Goal: Task Accomplishment & Management: Complete application form

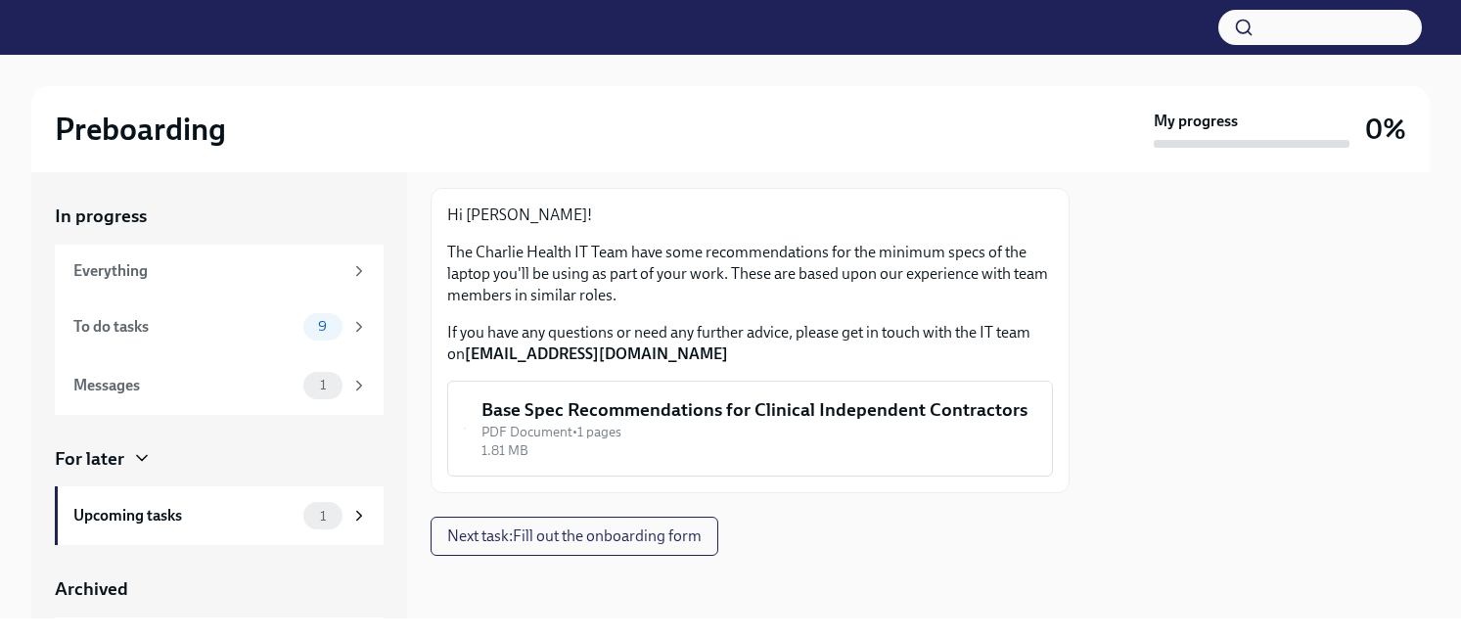
scroll to position [136, 0]
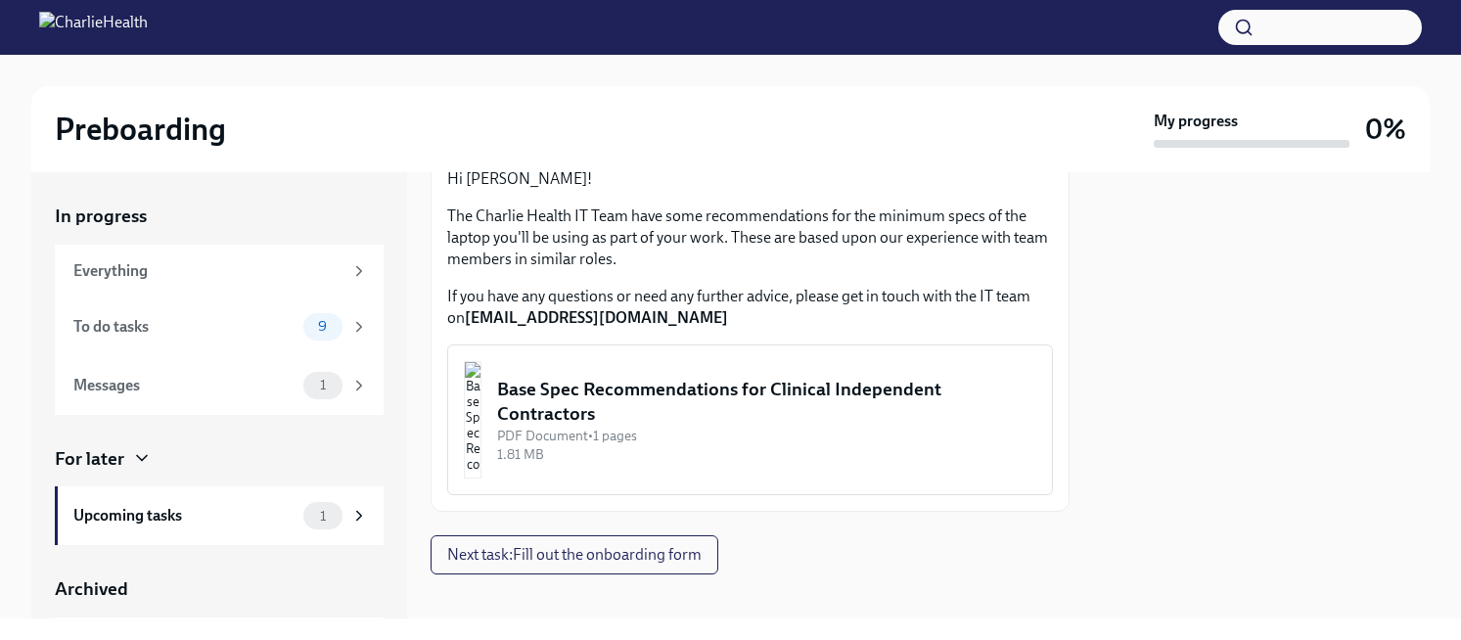
click at [796, 453] on div "1.81 MB" at bounding box center [766, 454] width 539 height 19
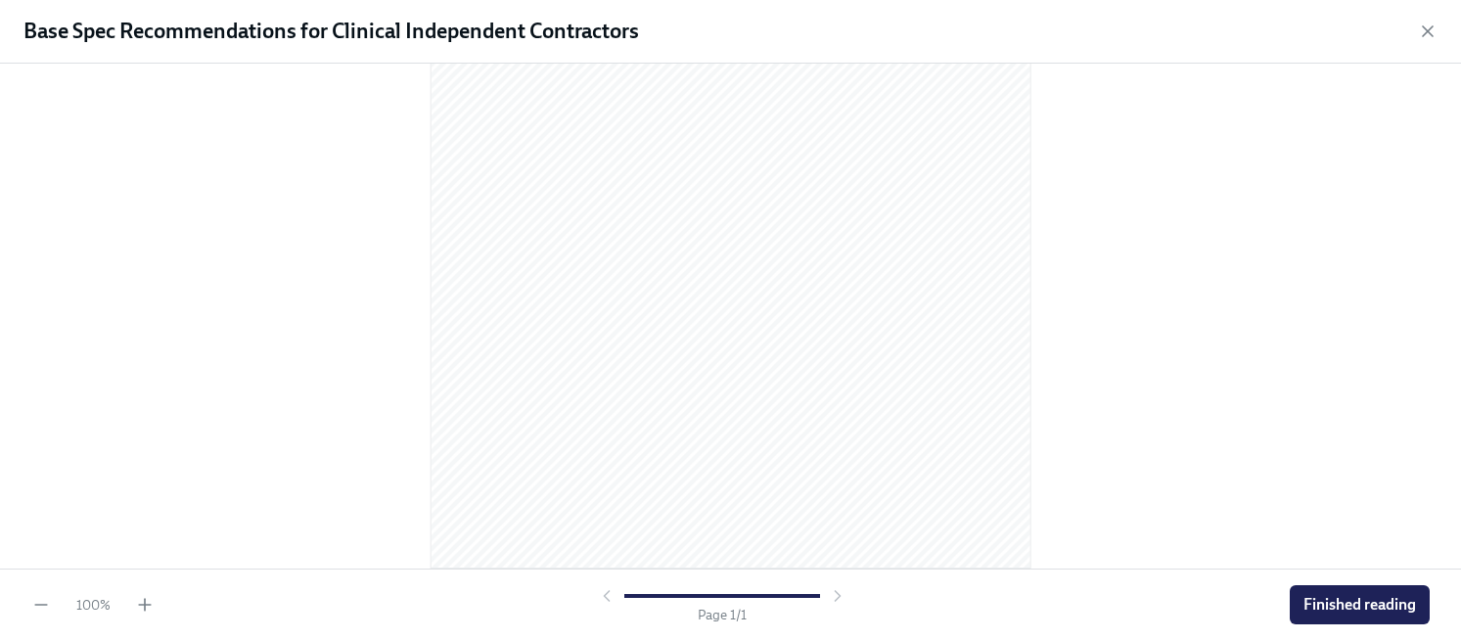
scroll to position [303, 0]
click at [1307, 595] on span "Finished reading" at bounding box center [1359, 605] width 113 height 20
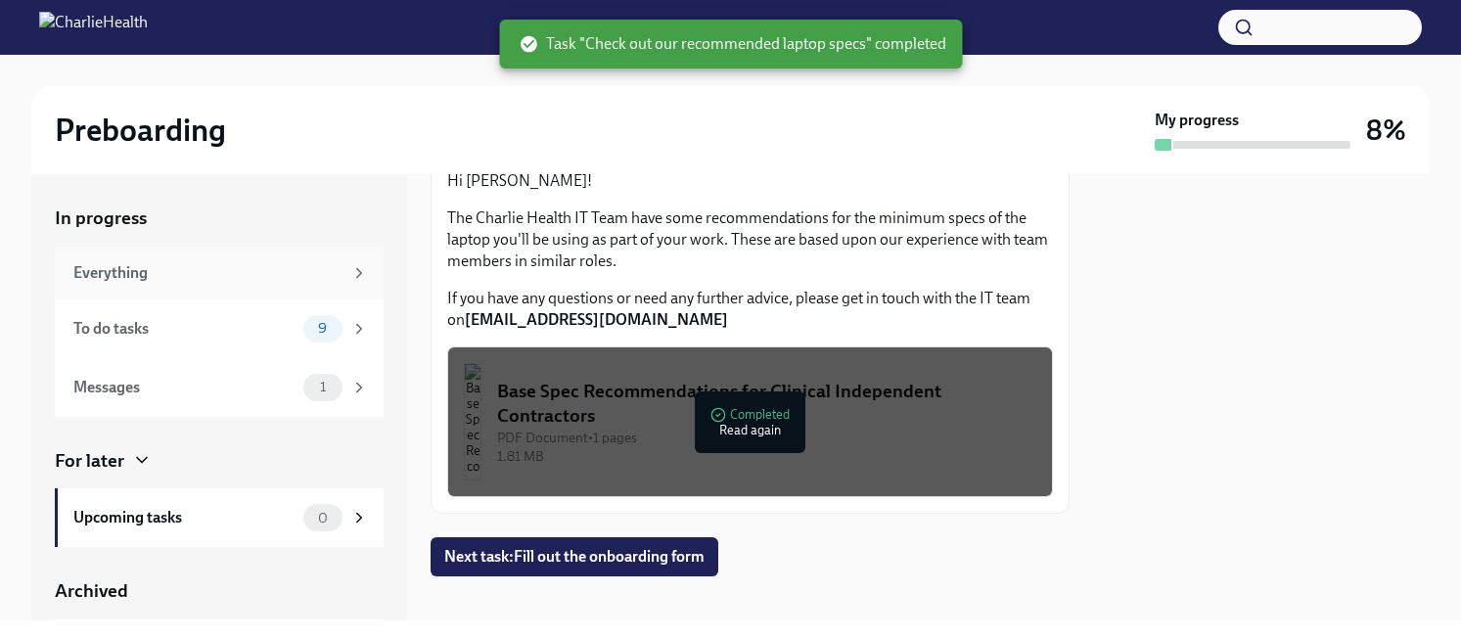
click at [205, 274] on div "Everything" at bounding box center [207, 273] width 269 height 22
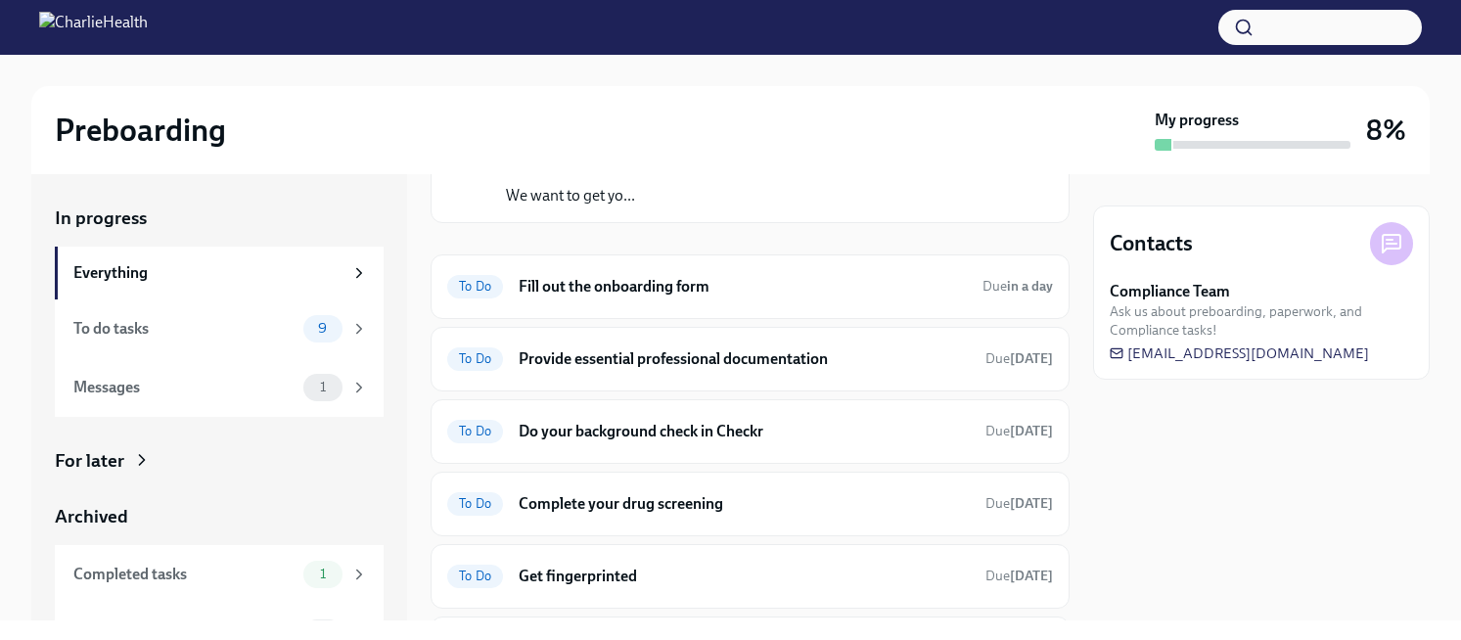
scroll to position [164, 0]
click at [669, 299] on div "To Do Fill out the onboarding form Due in a day" at bounding box center [749, 284] width 639 height 65
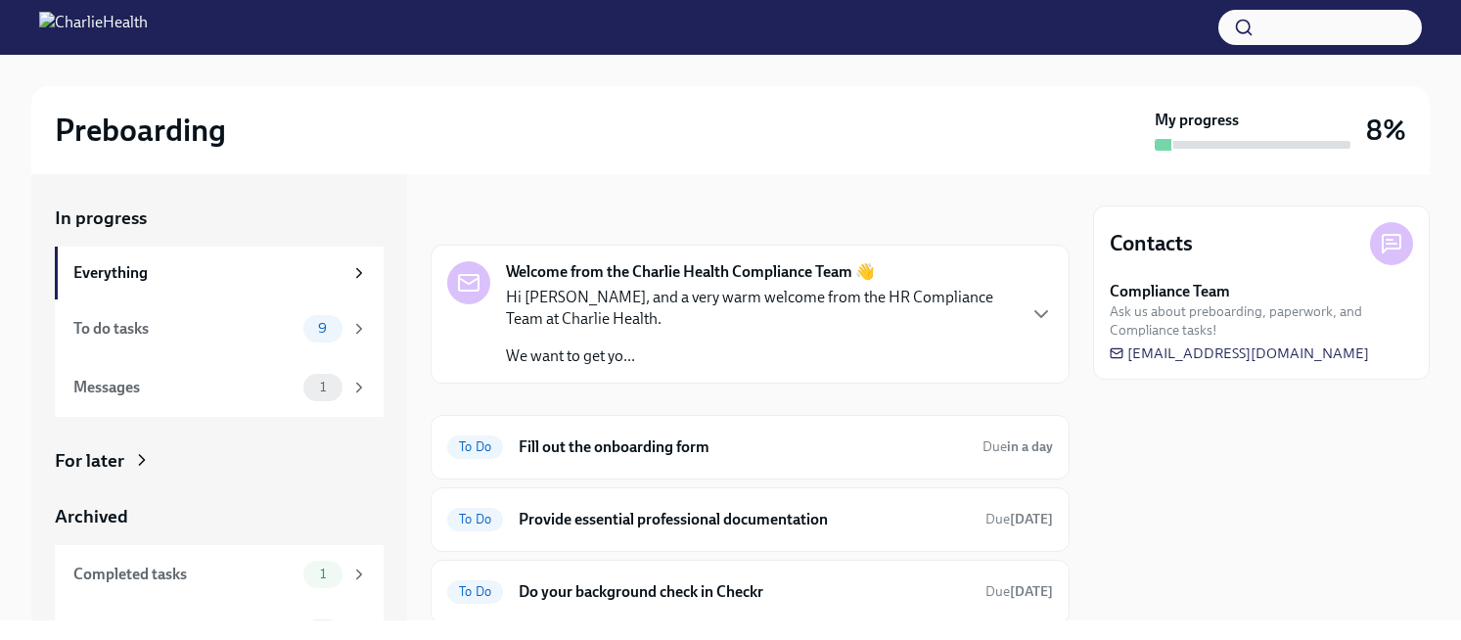
scroll to position [0, 0]
click at [498, 446] on span "To Do" at bounding box center [475, 448] width 56 height 15
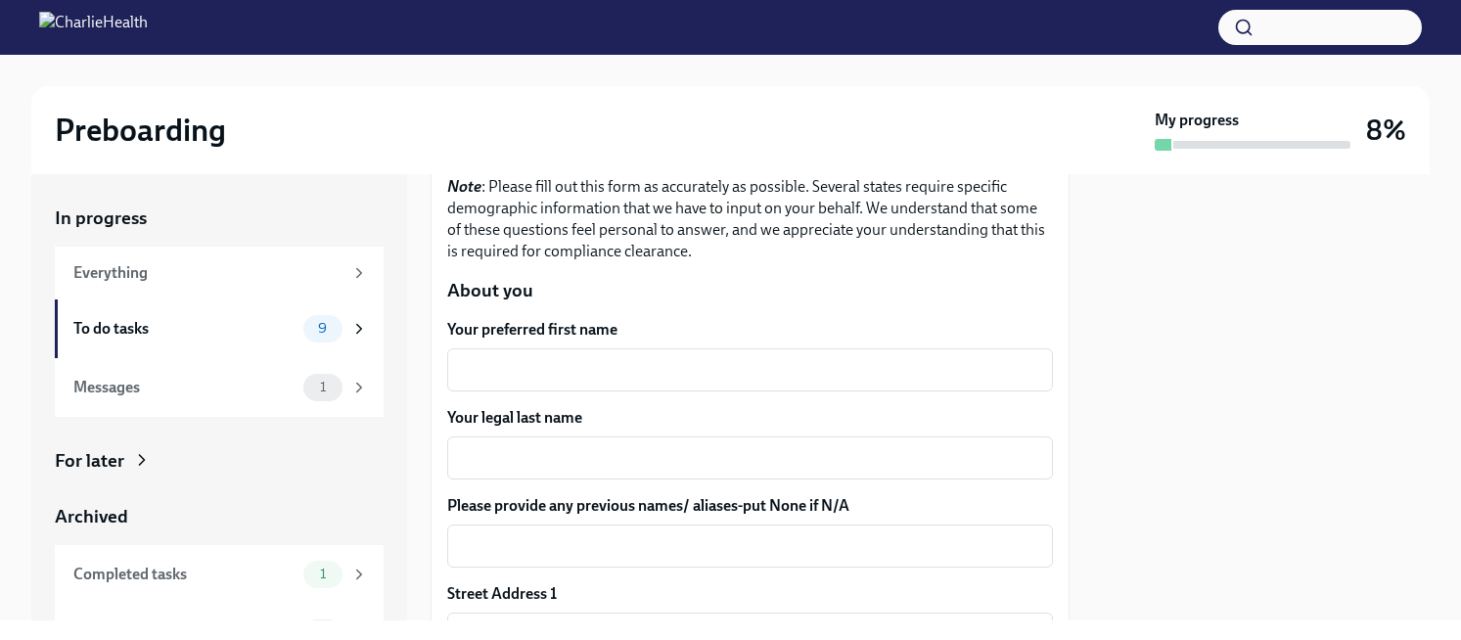
scroll to position [192, 0]
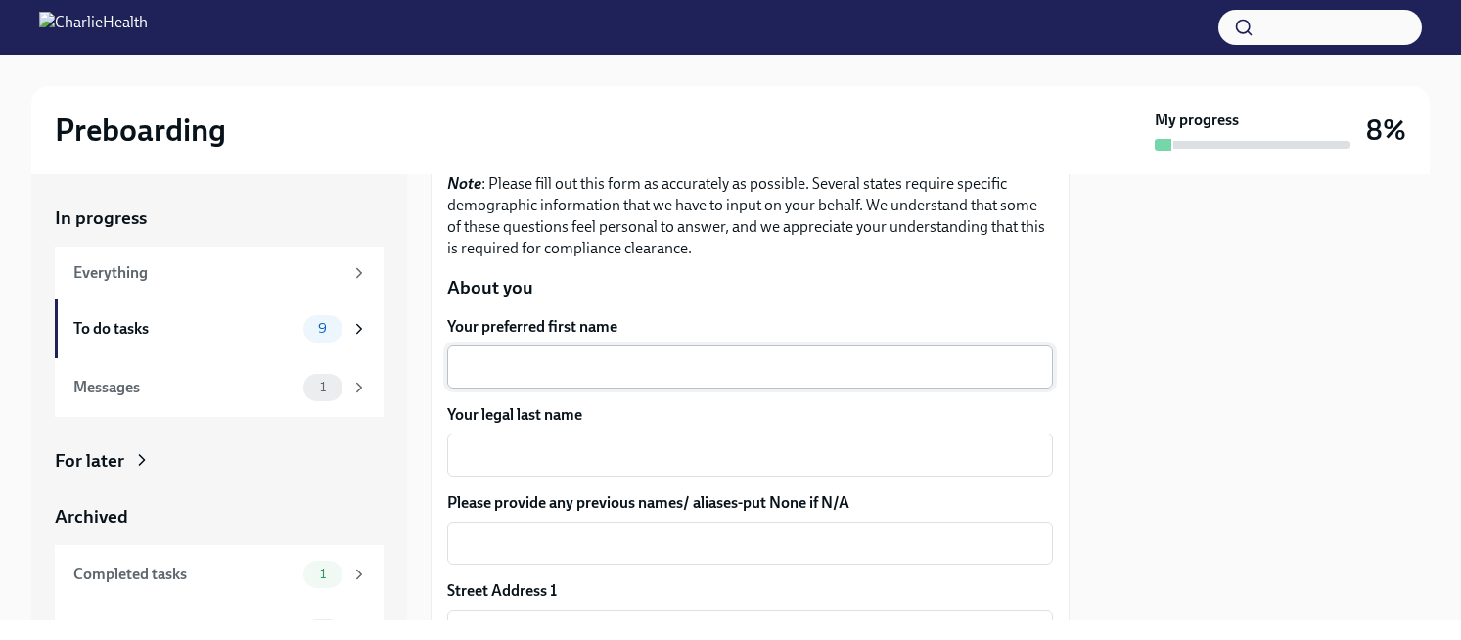
click at [547, 379] on textarea "Your preferred first name" at bounding box center [750, 366] width 582 height 23
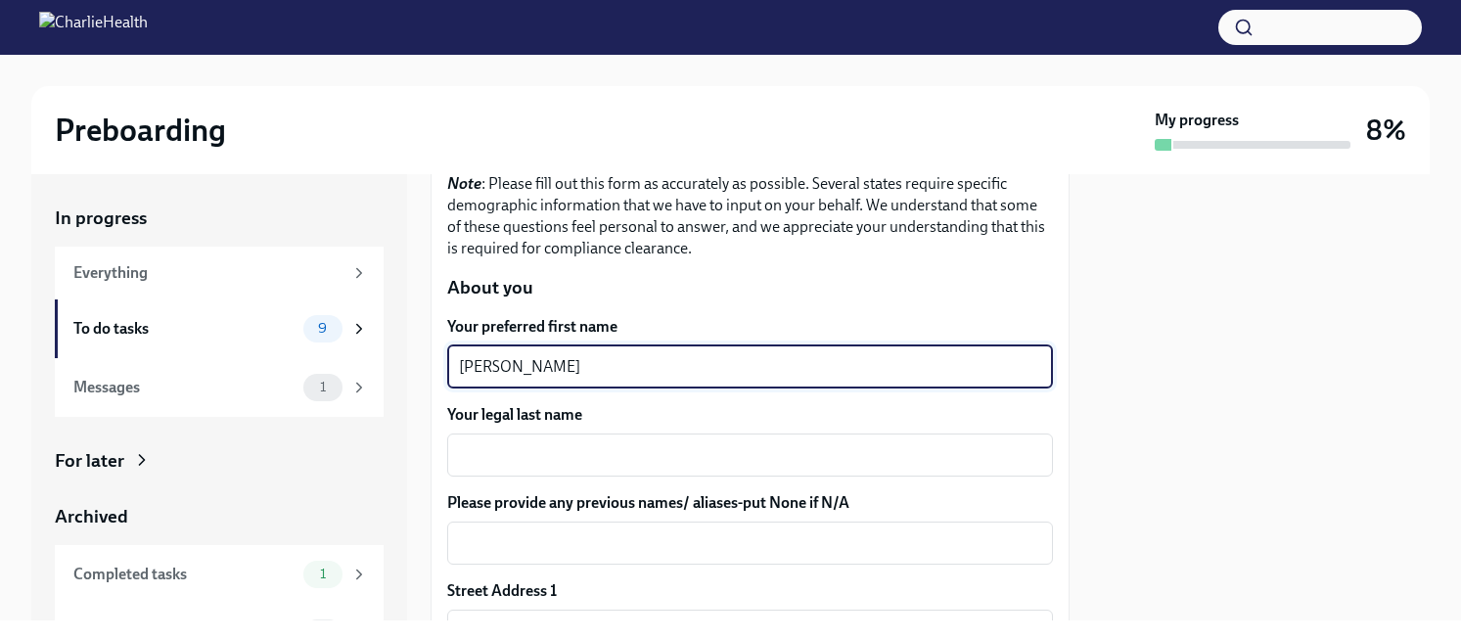
type textarea "[PERSON_NAME]"
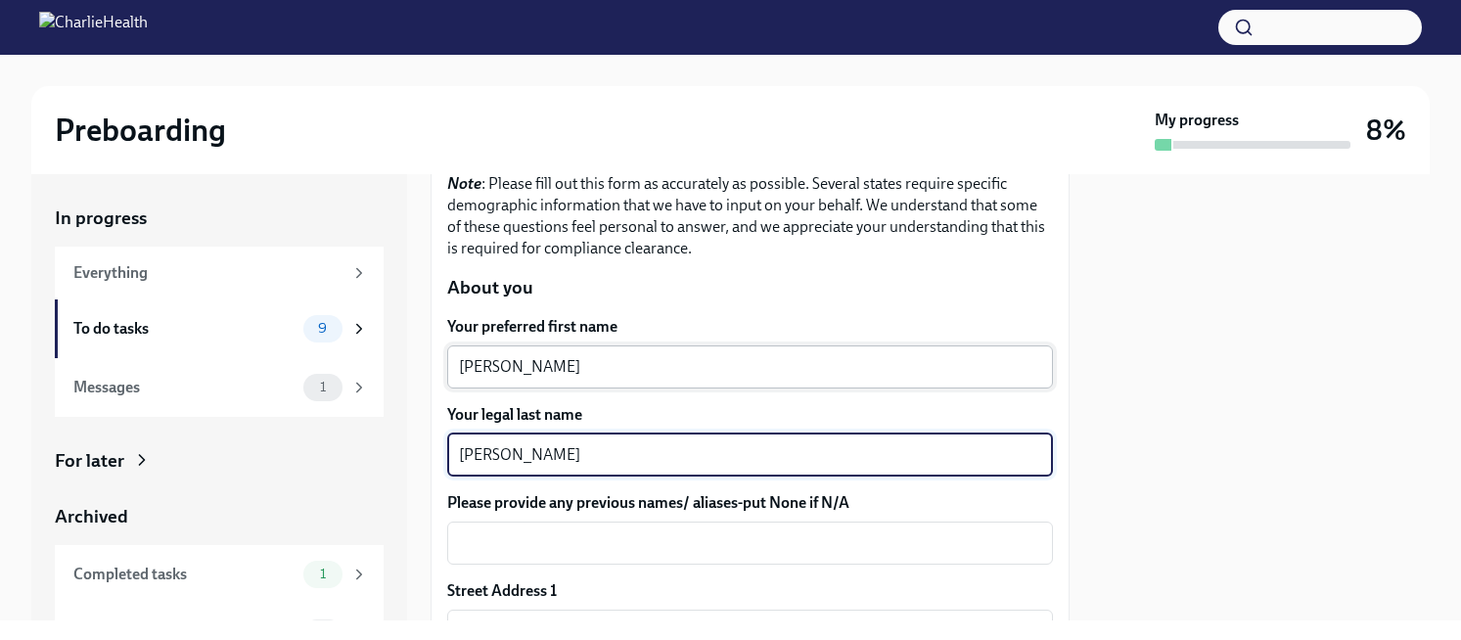
type textarea "[PERSON_NAME]"
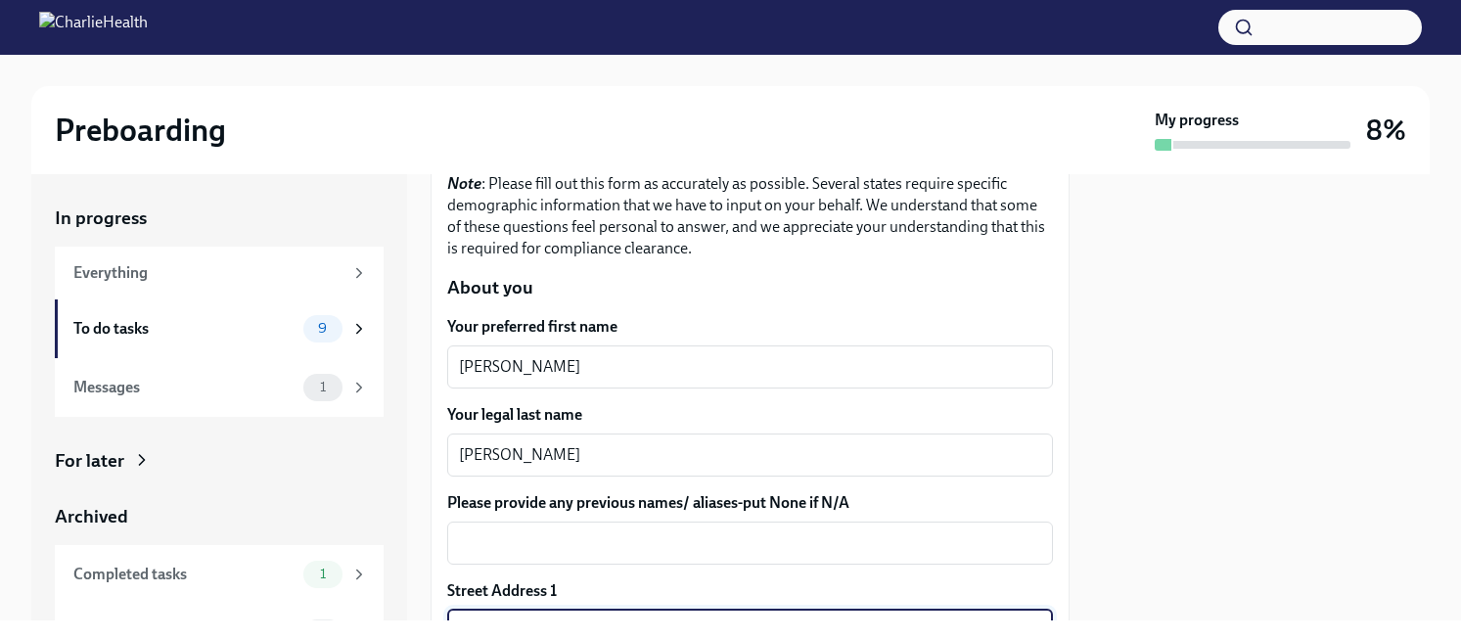
scroll to position [444, 0]
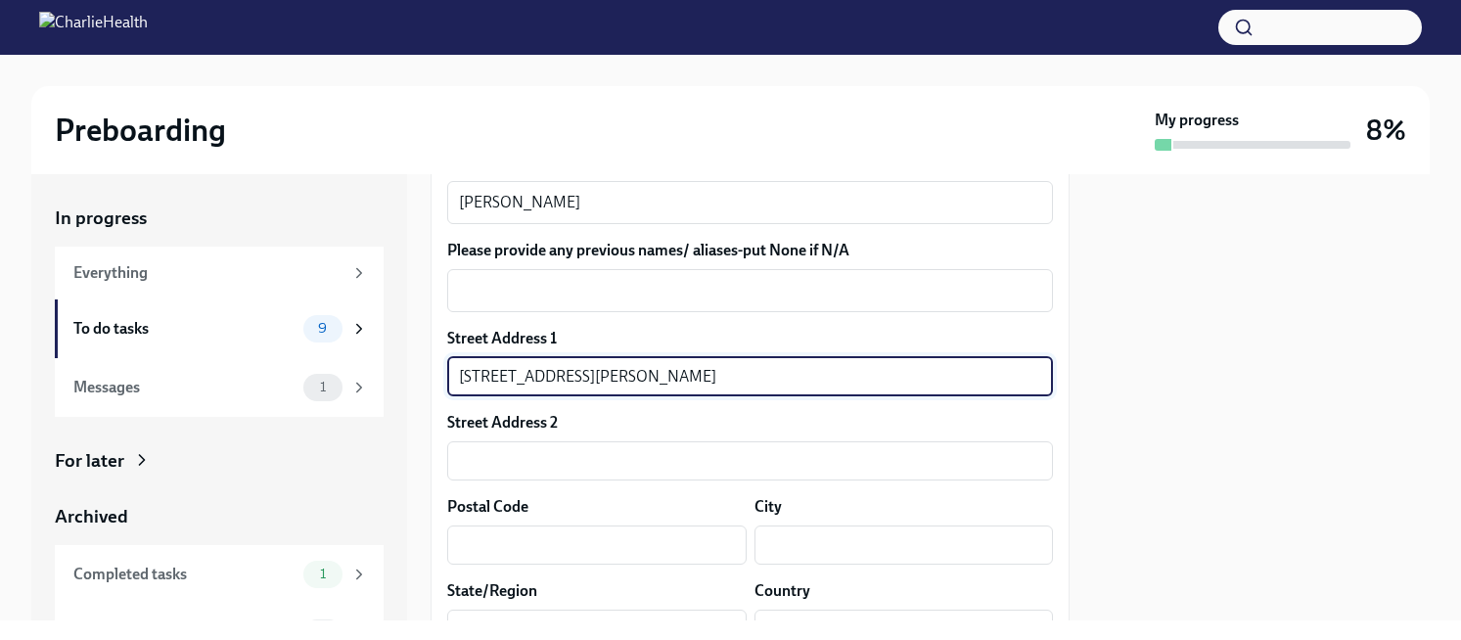
type input "[STREET_ADDRESS][PERSON_NAME]"
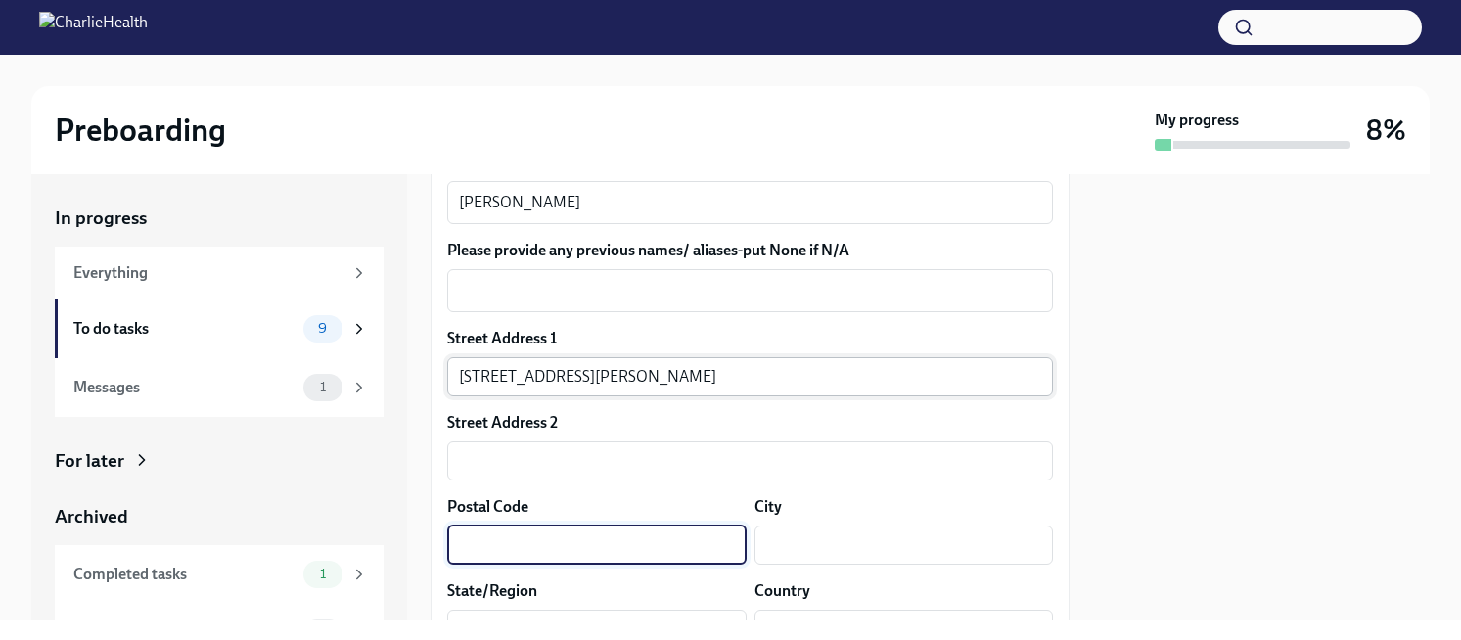
type input "B"
type input "07403"
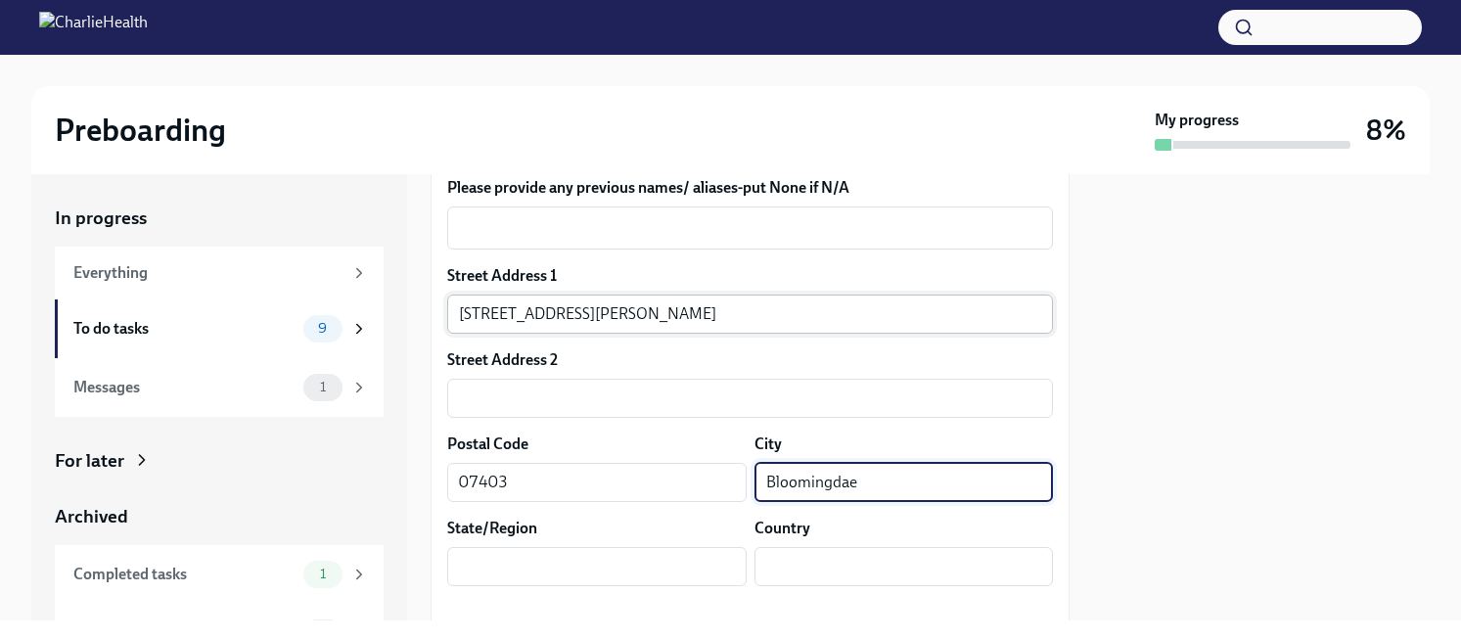
scroll to position [521, 0]
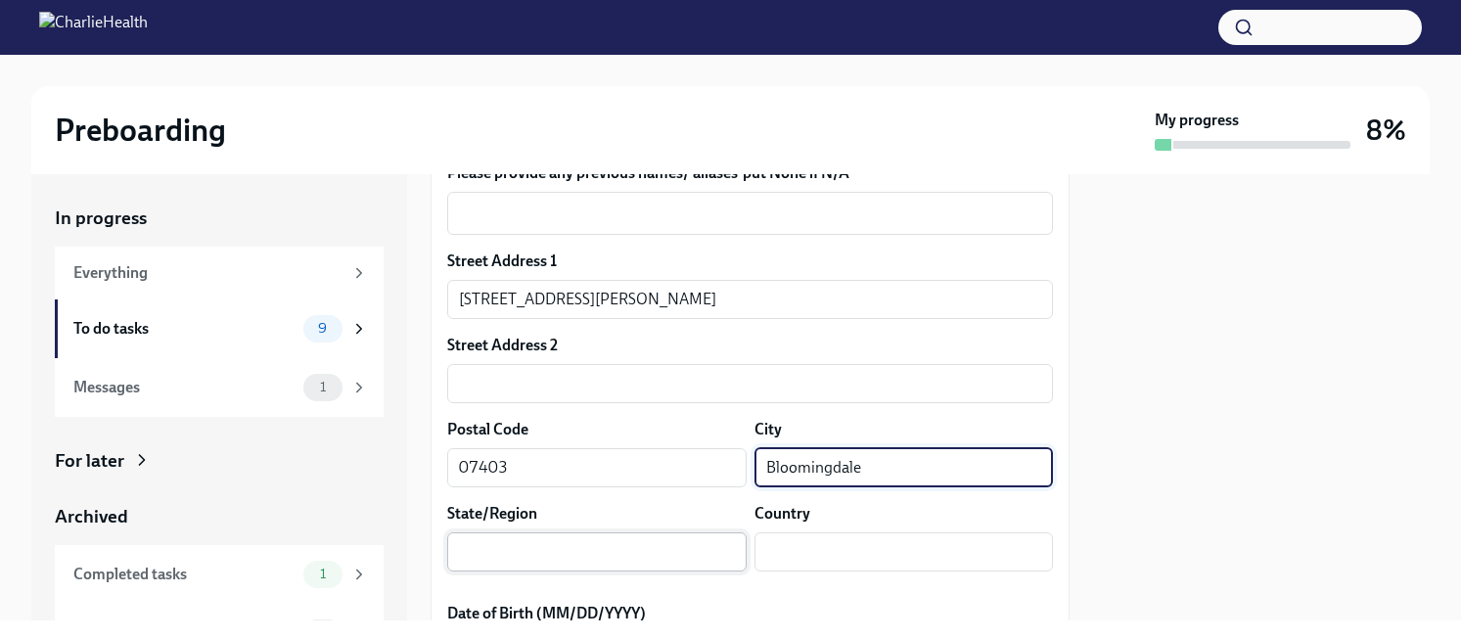
type input "Bloomingdale"
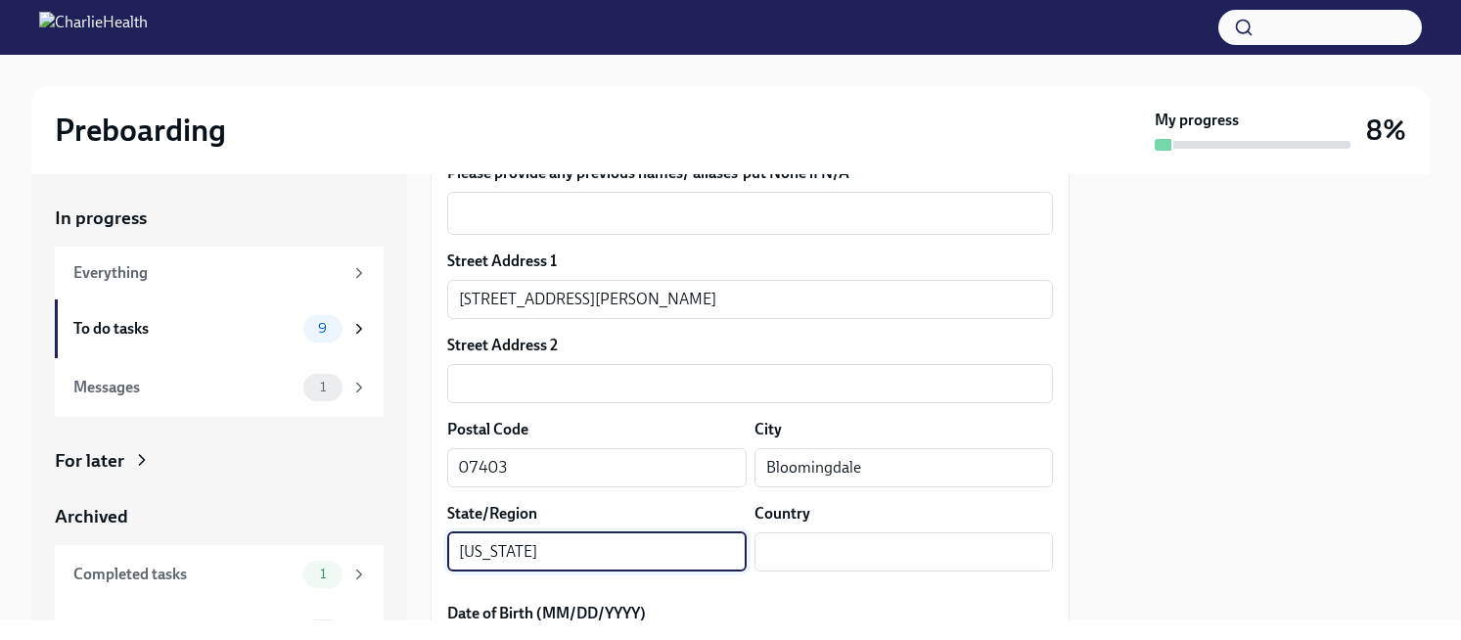
type input "[US_STATE]"
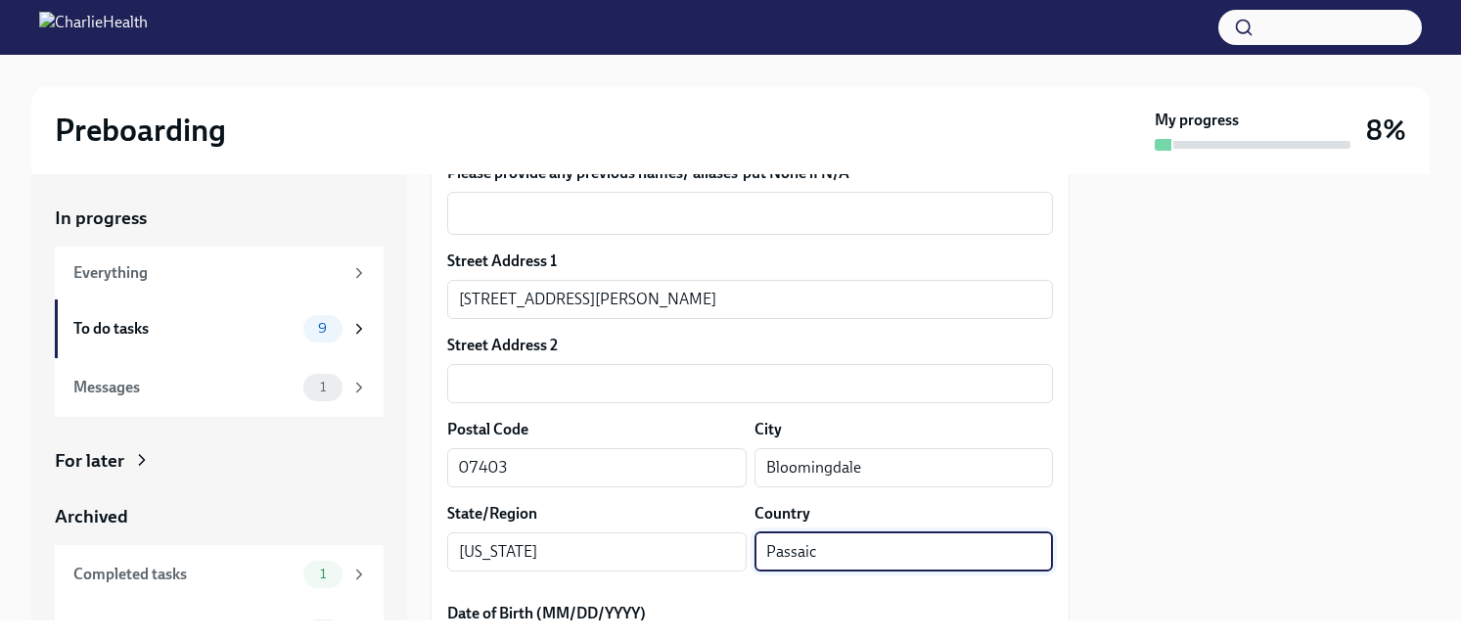
scroll to position [1, 0]
type input "Passaic"
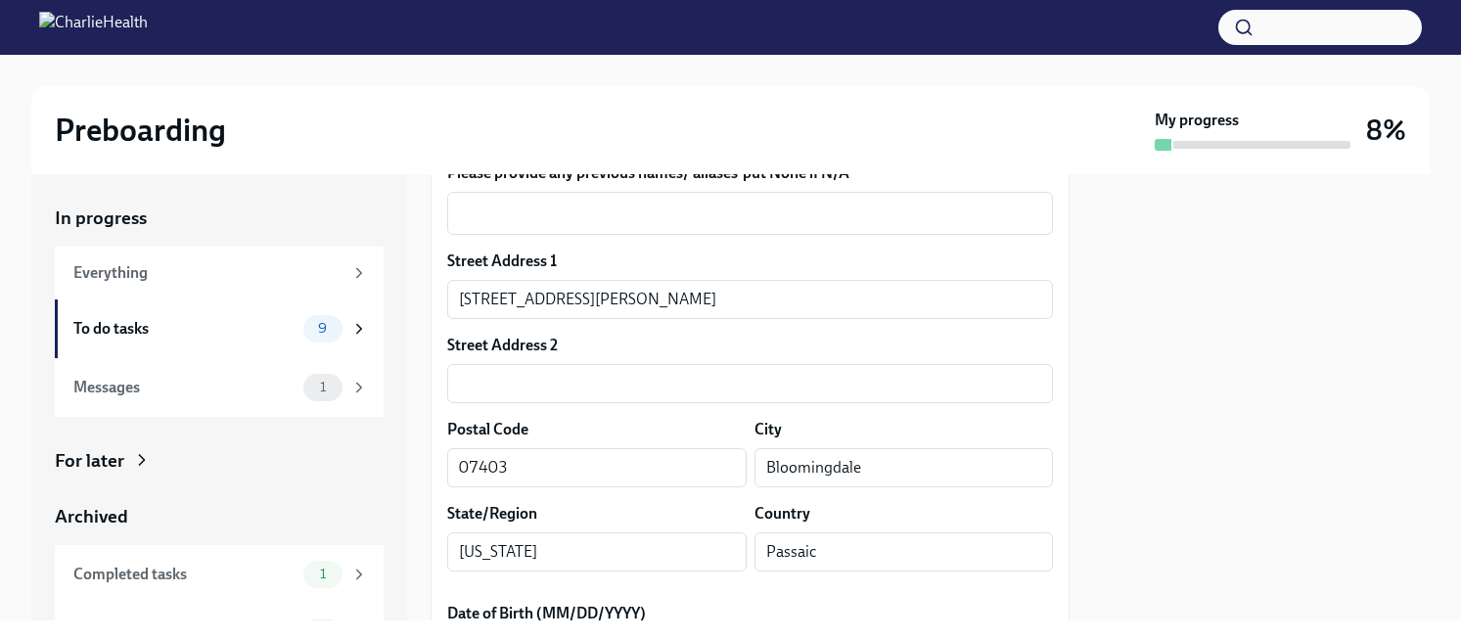
click at [1164, 507] on div at bounding box center [1261, 397] width 337 height 446
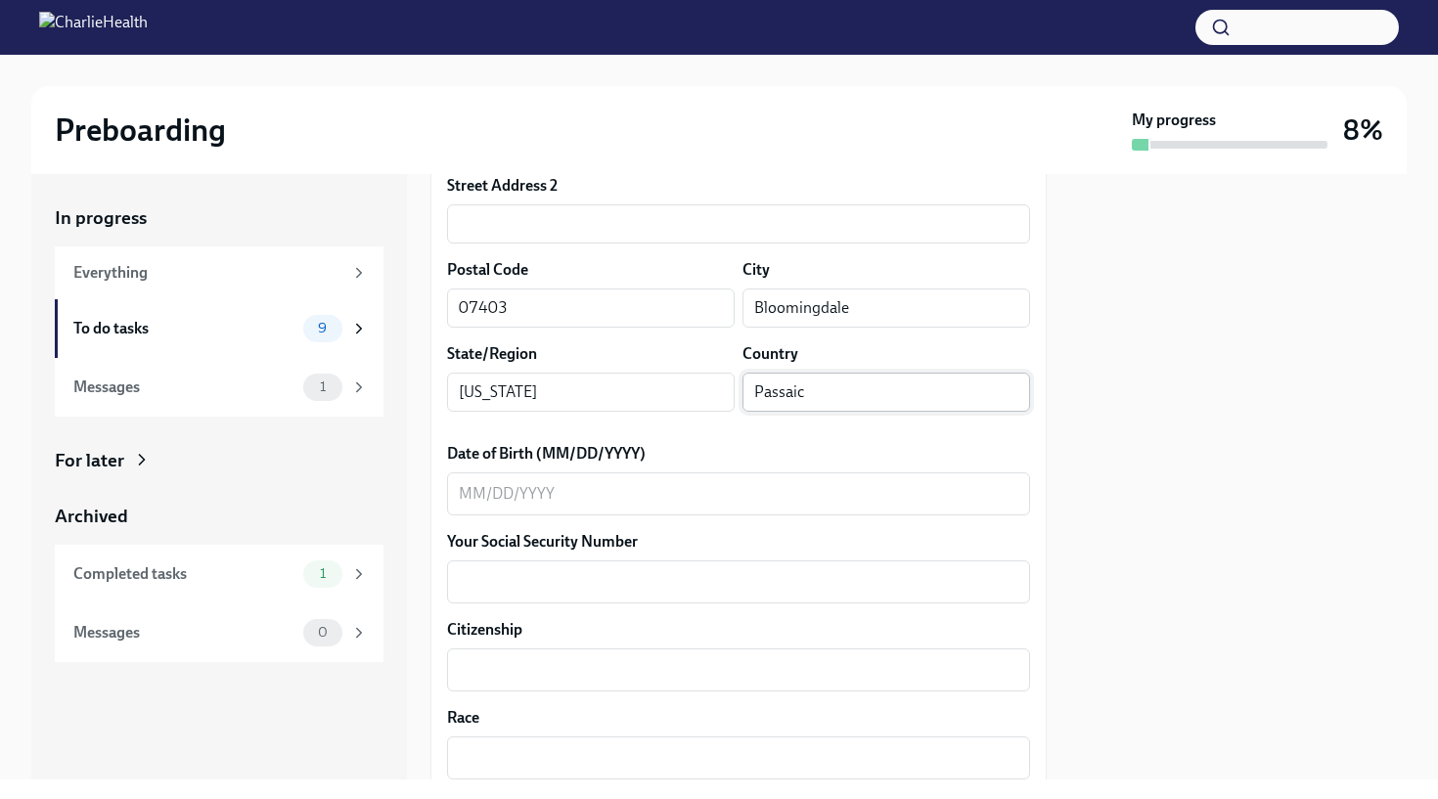
scroll to position [703, 0]
click at [646, 497] on textarea "Date of Birth (MM/DD/YYYY)" at bounding box center [739, 492] width 560 height 23
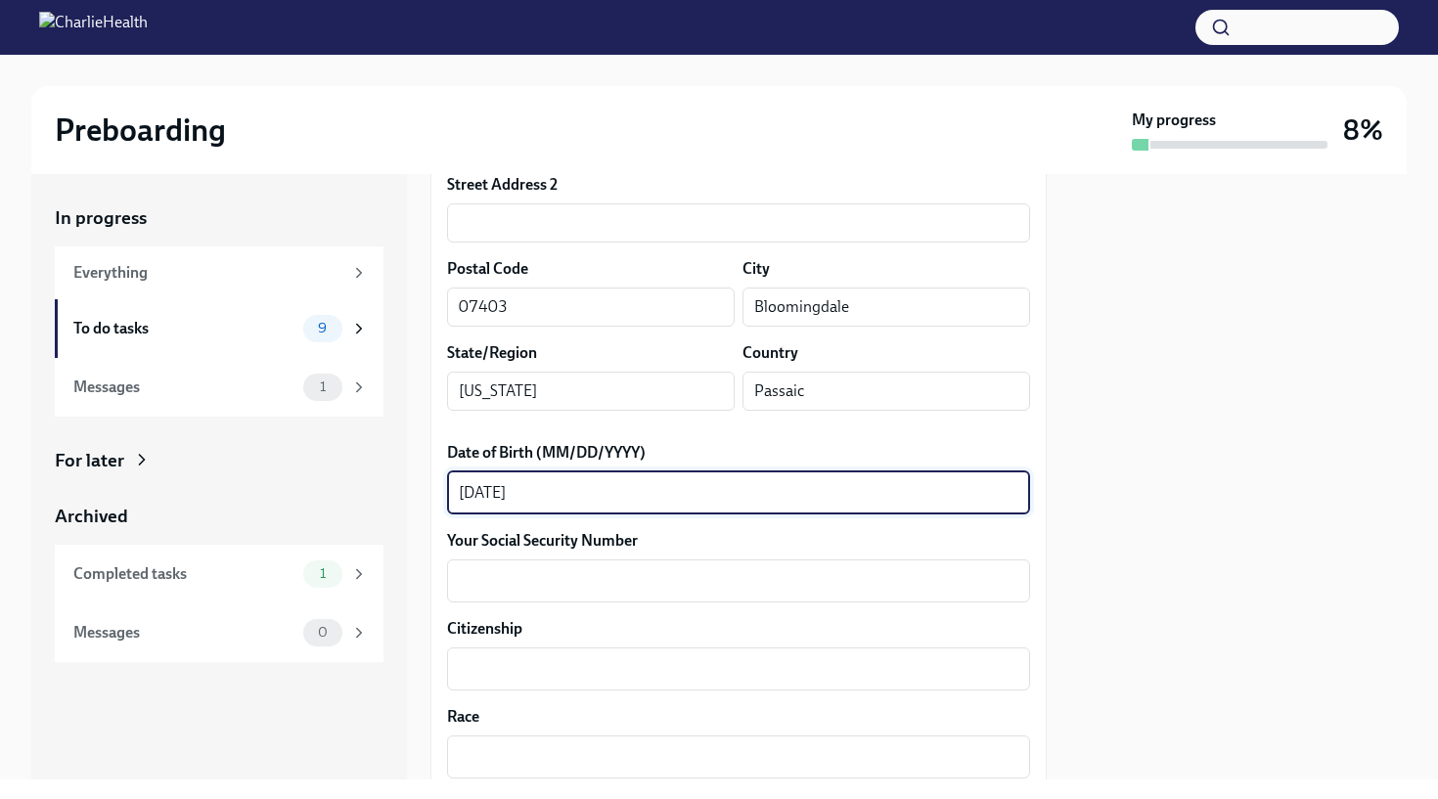
type textarea "[DATE]"
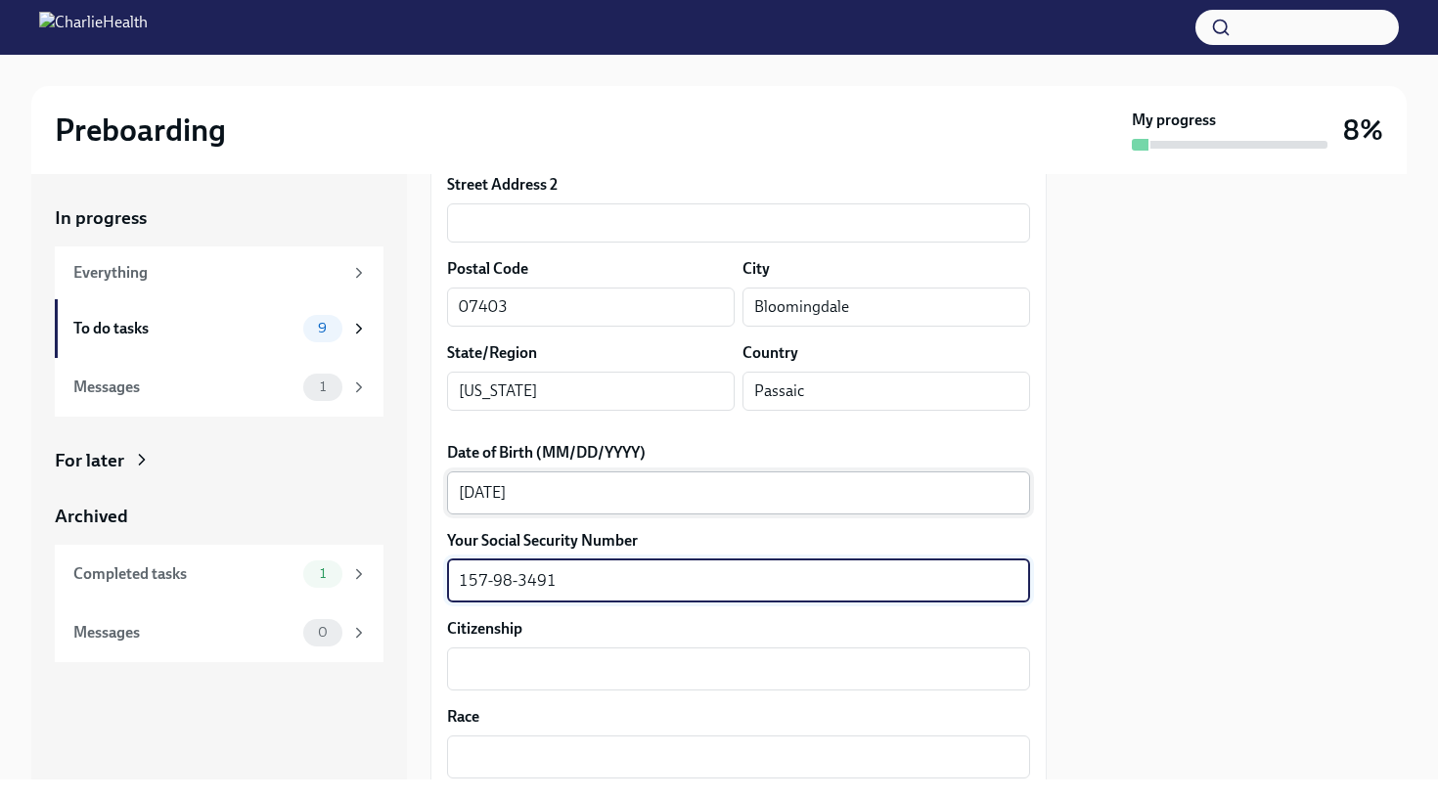
type textarea "157-98-3491"
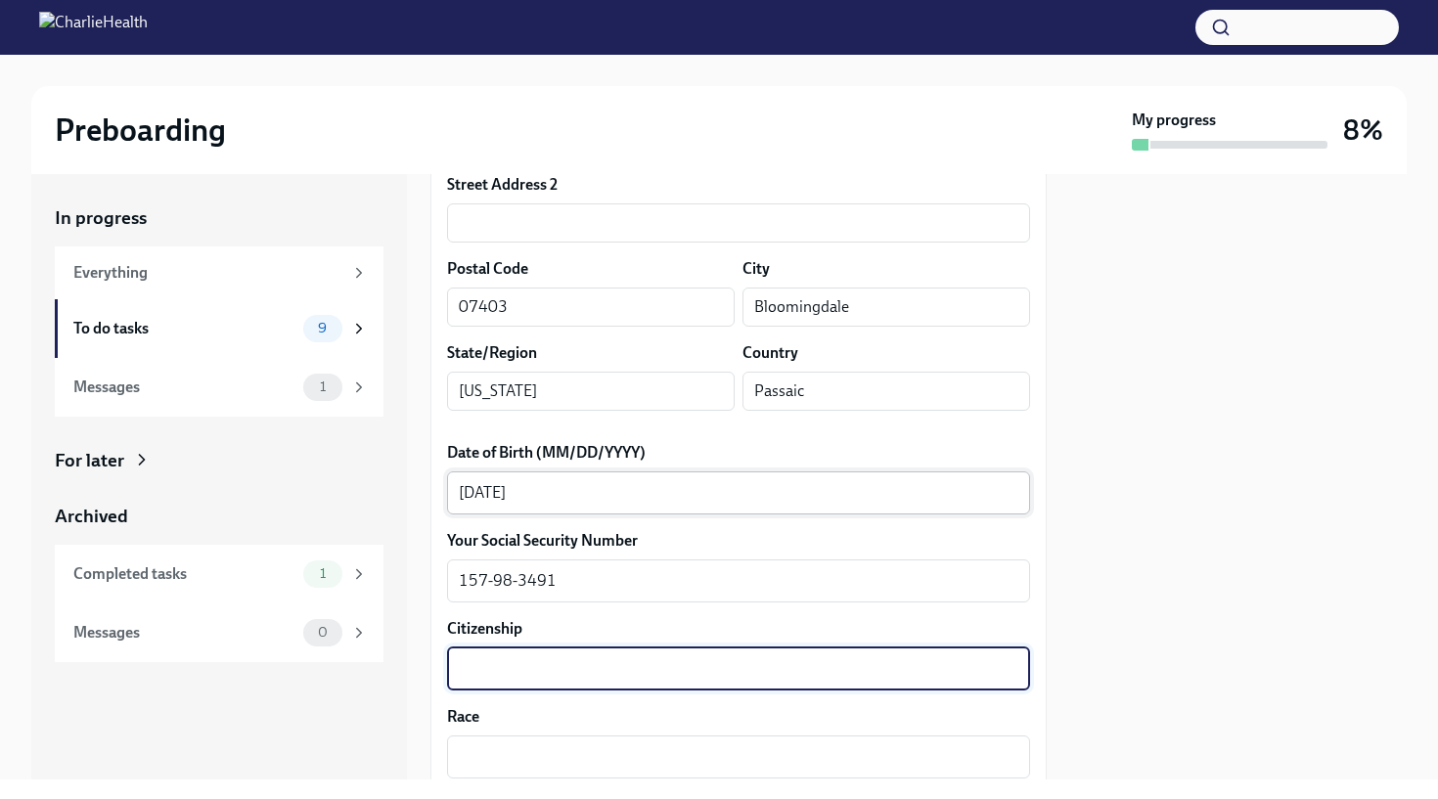
type textarea "Y"
type textarea "[DEMOGRAPHIC_DATA]"
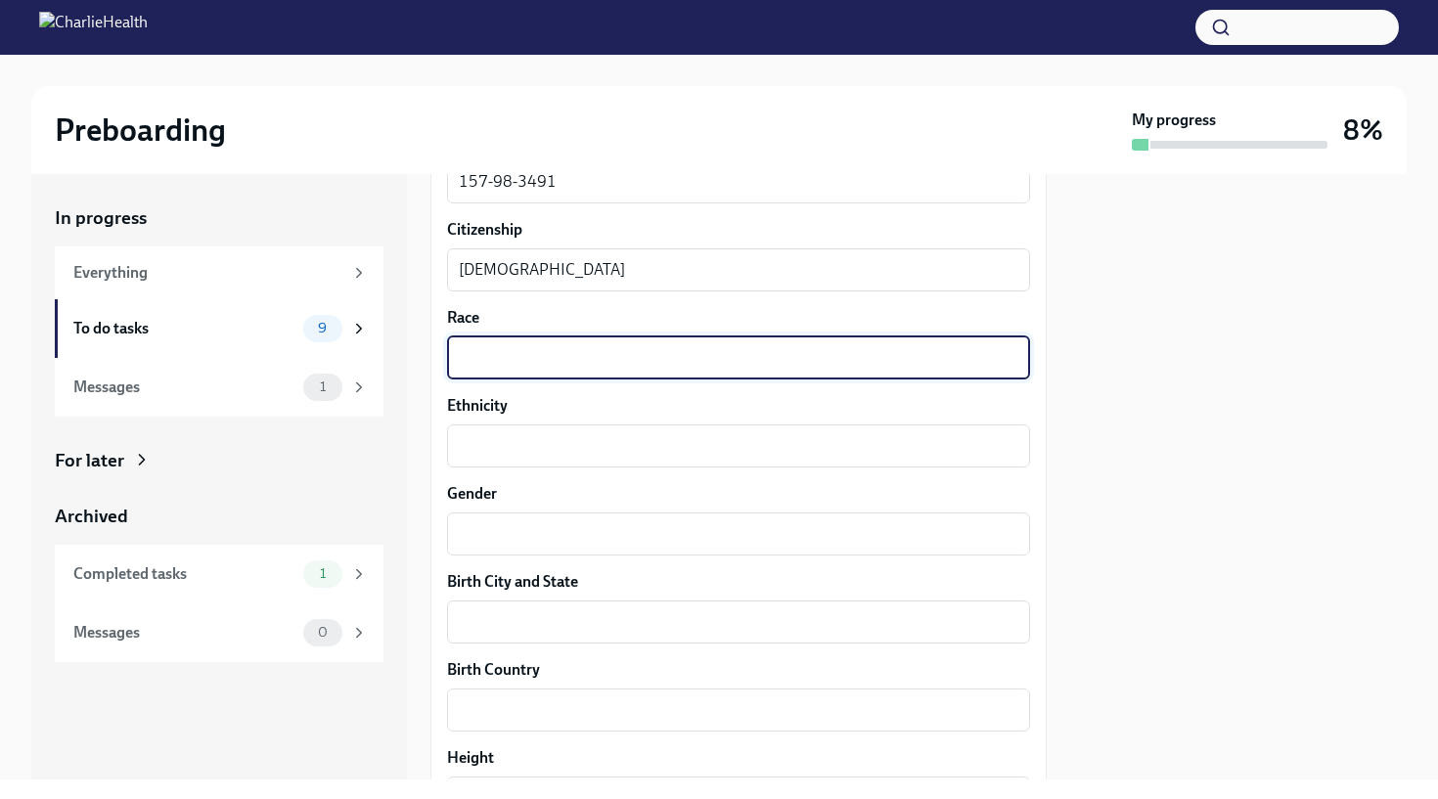
scroll to position [1104, 0]
type textarea "W"
type textarea "Caucasian"
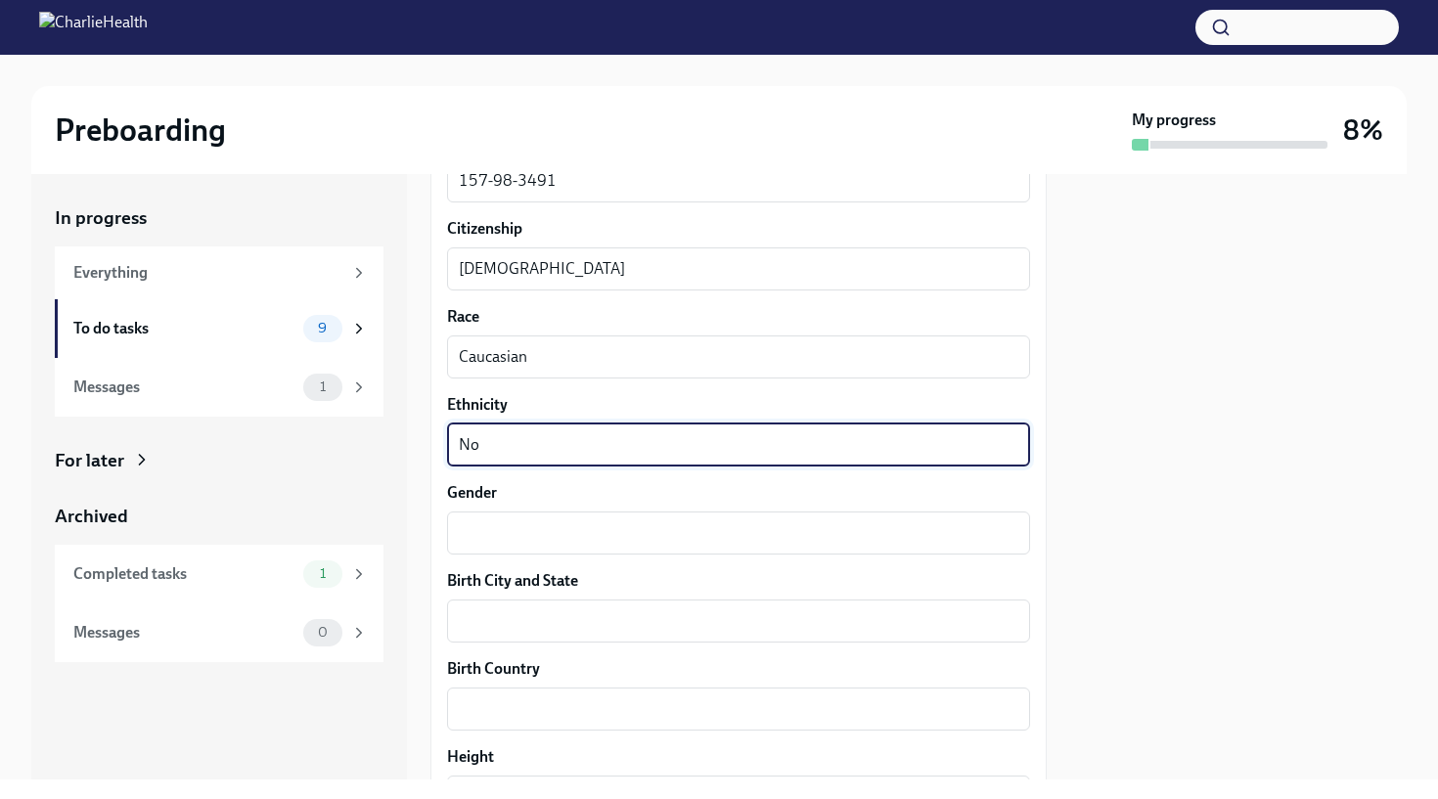
type textarea "N"
type textarea "Non-Hispanic"
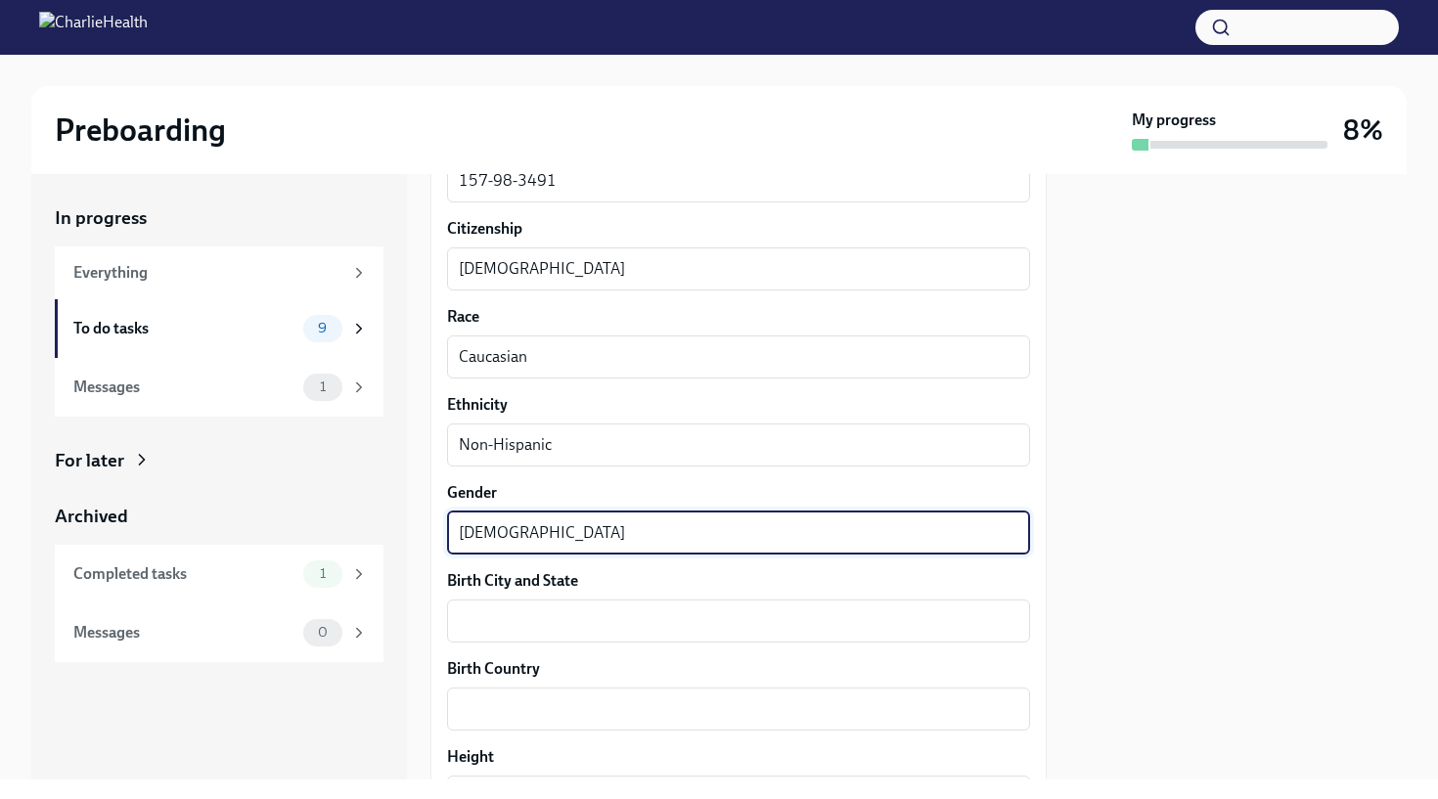
type textarea "[DEMOGRAPHIC_DATA]"
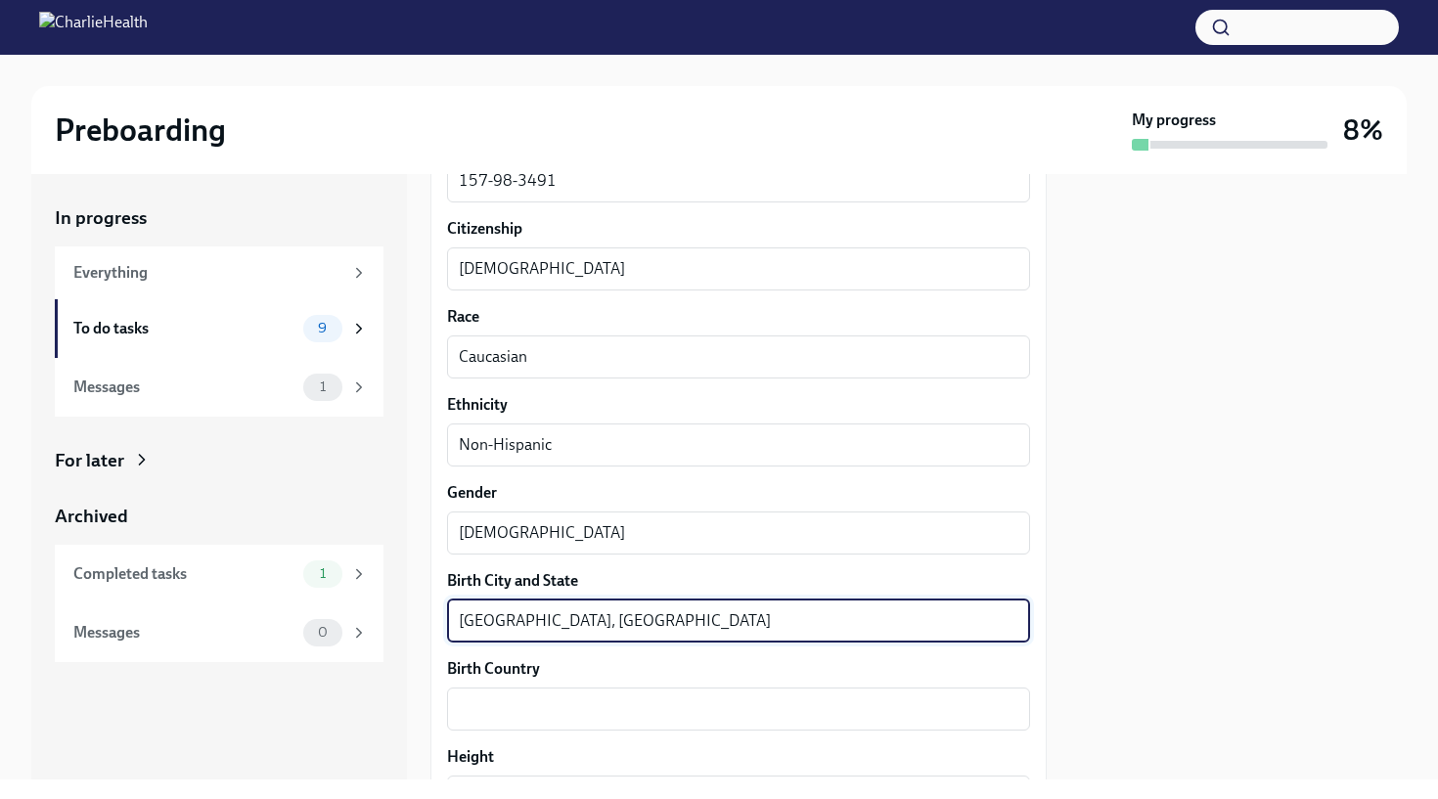
type textarea "[GEOGRAPHIC_DATA], [GEOGRAPHIC_DATA]"
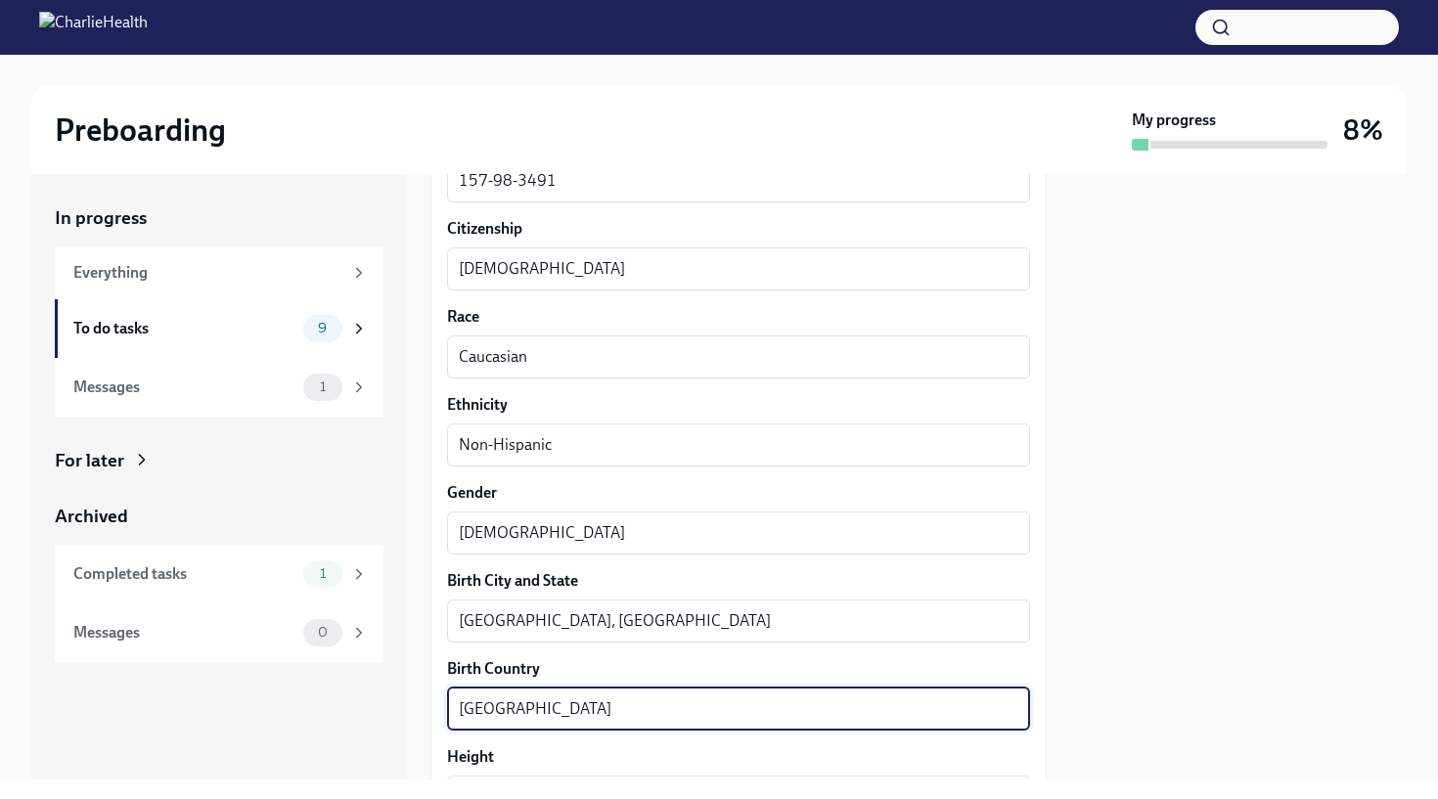
type textarea "[GEOGRAPHIC_DATA]"
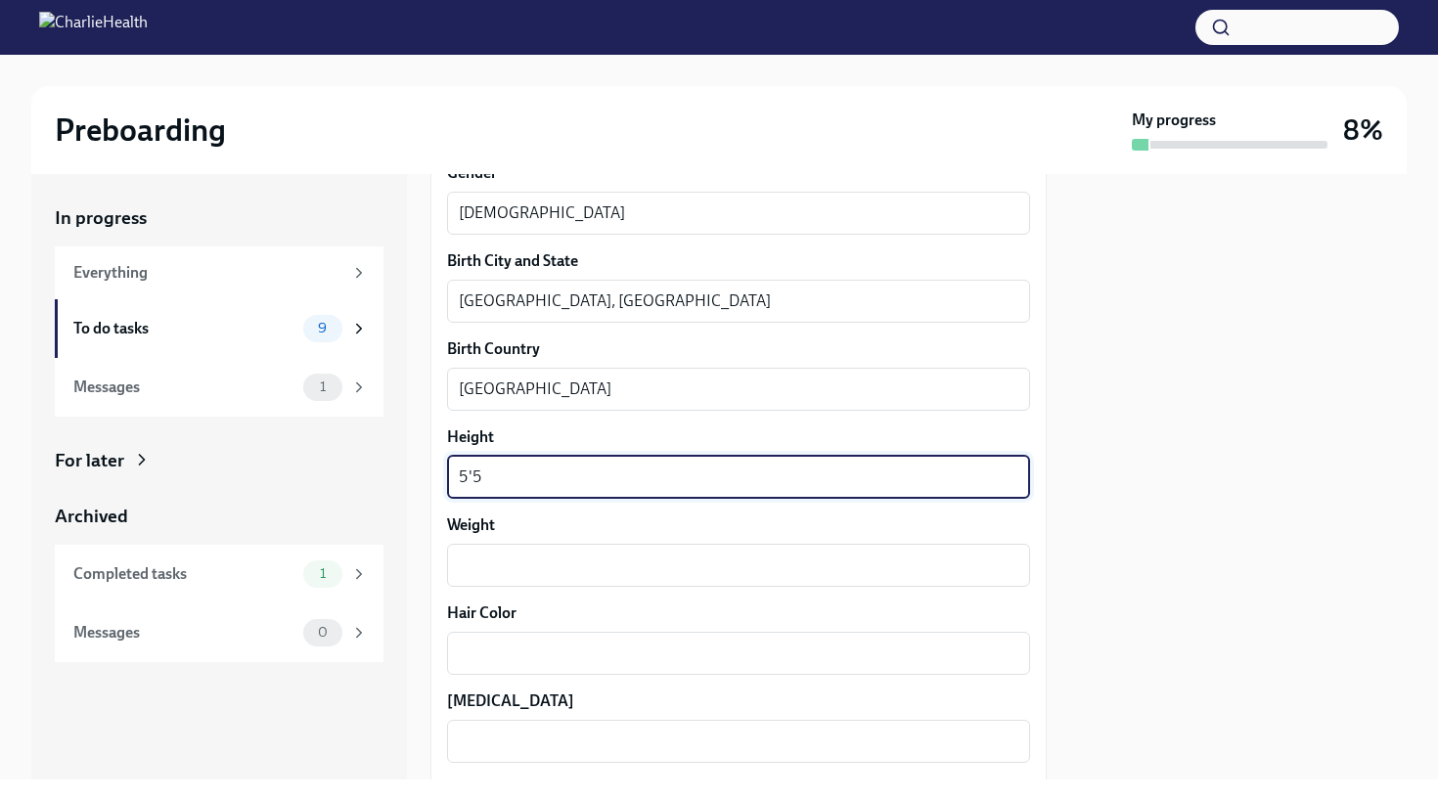
type textarea "5'5"
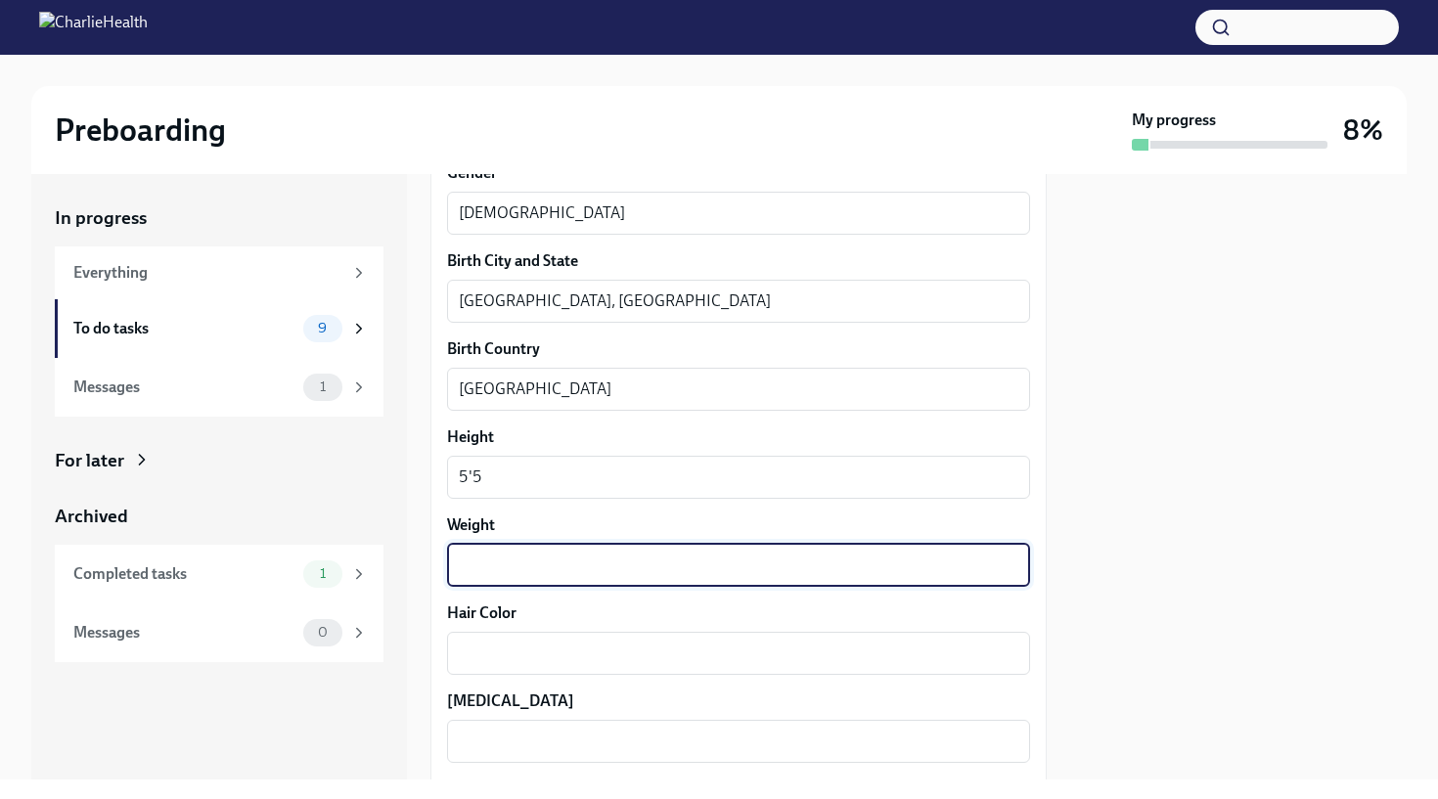
type textarea "2"
type textarea "160"
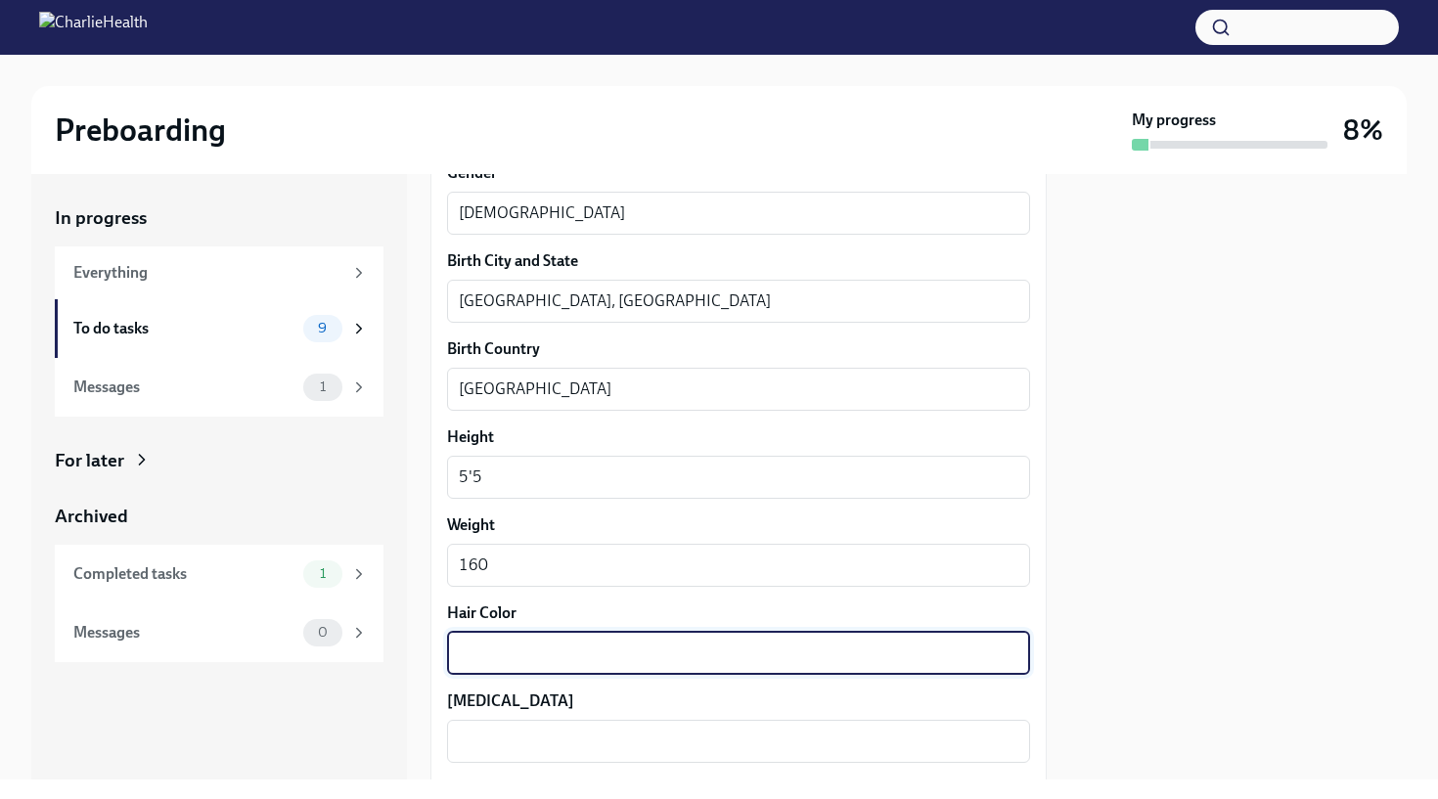
type textarea "b"
type textarea "Brown"
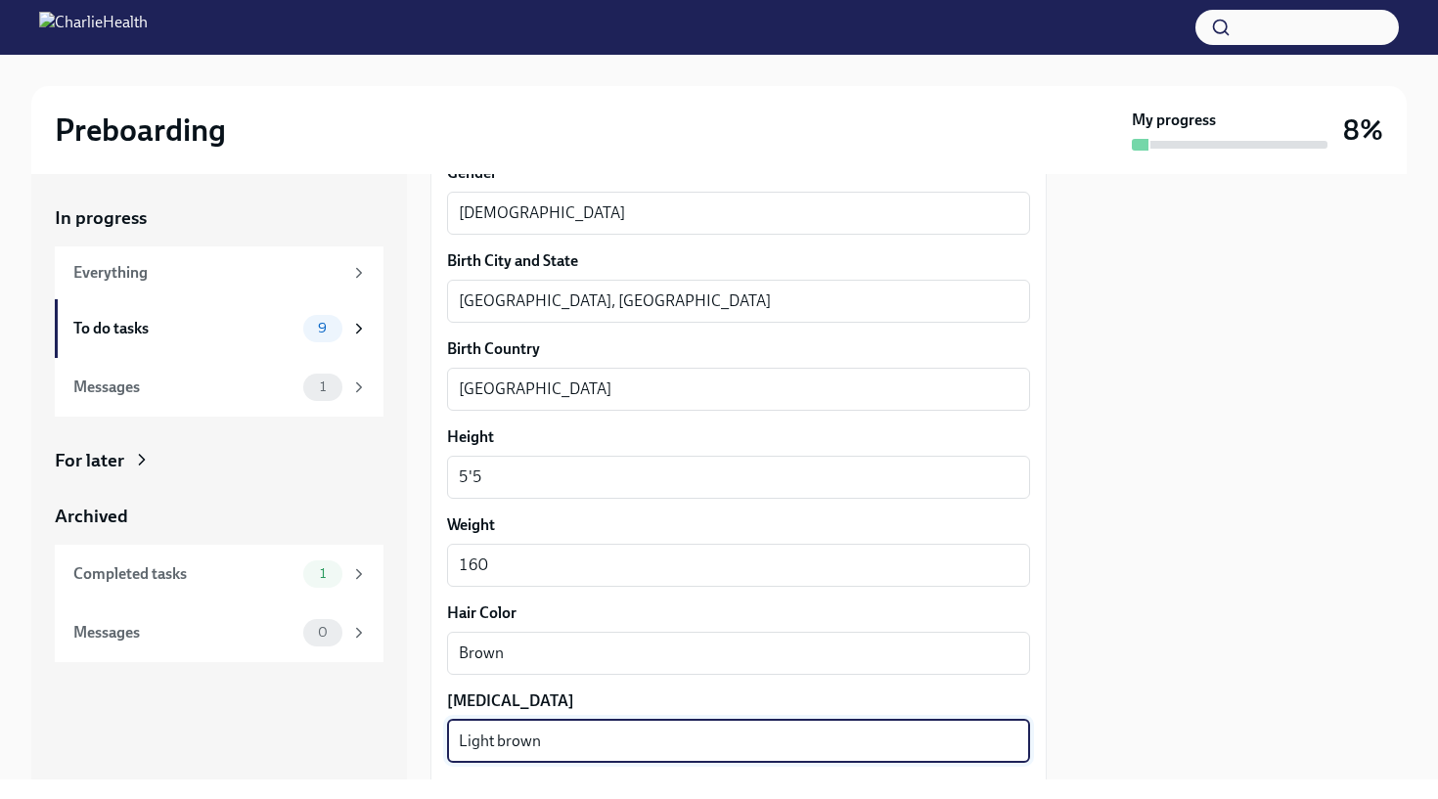
type textarea "Light brown"
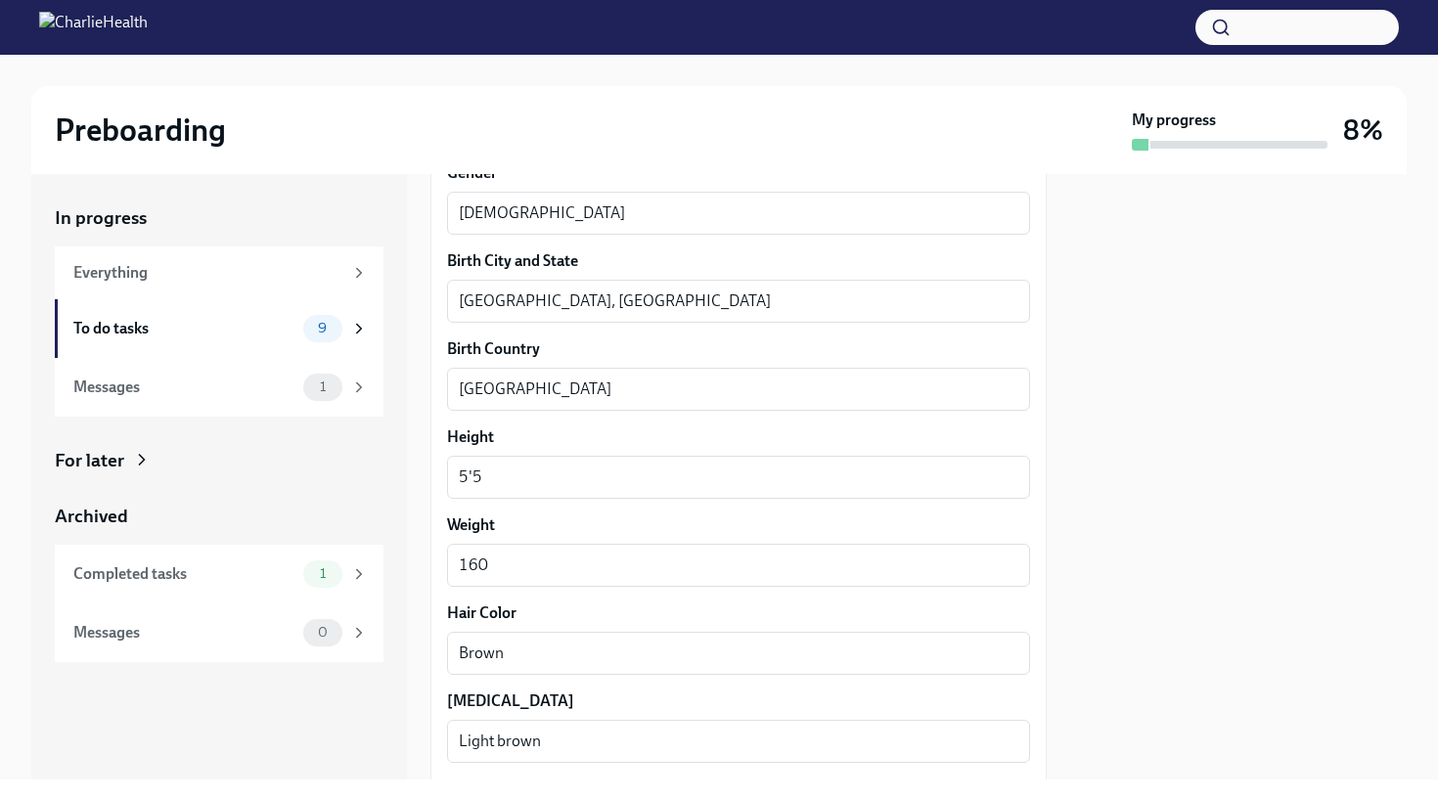
scroll to position [1776, 0]
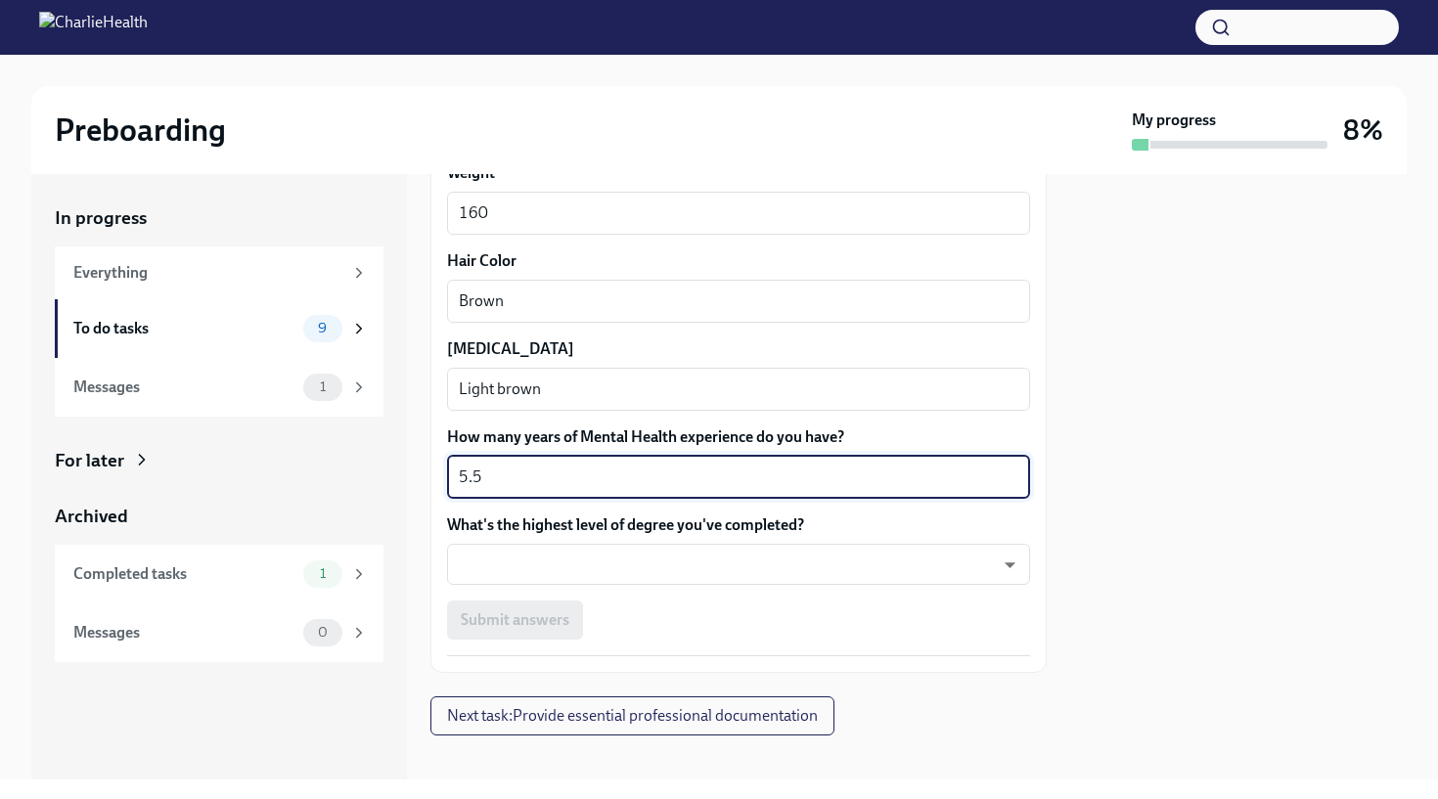
type textarea "5.5"
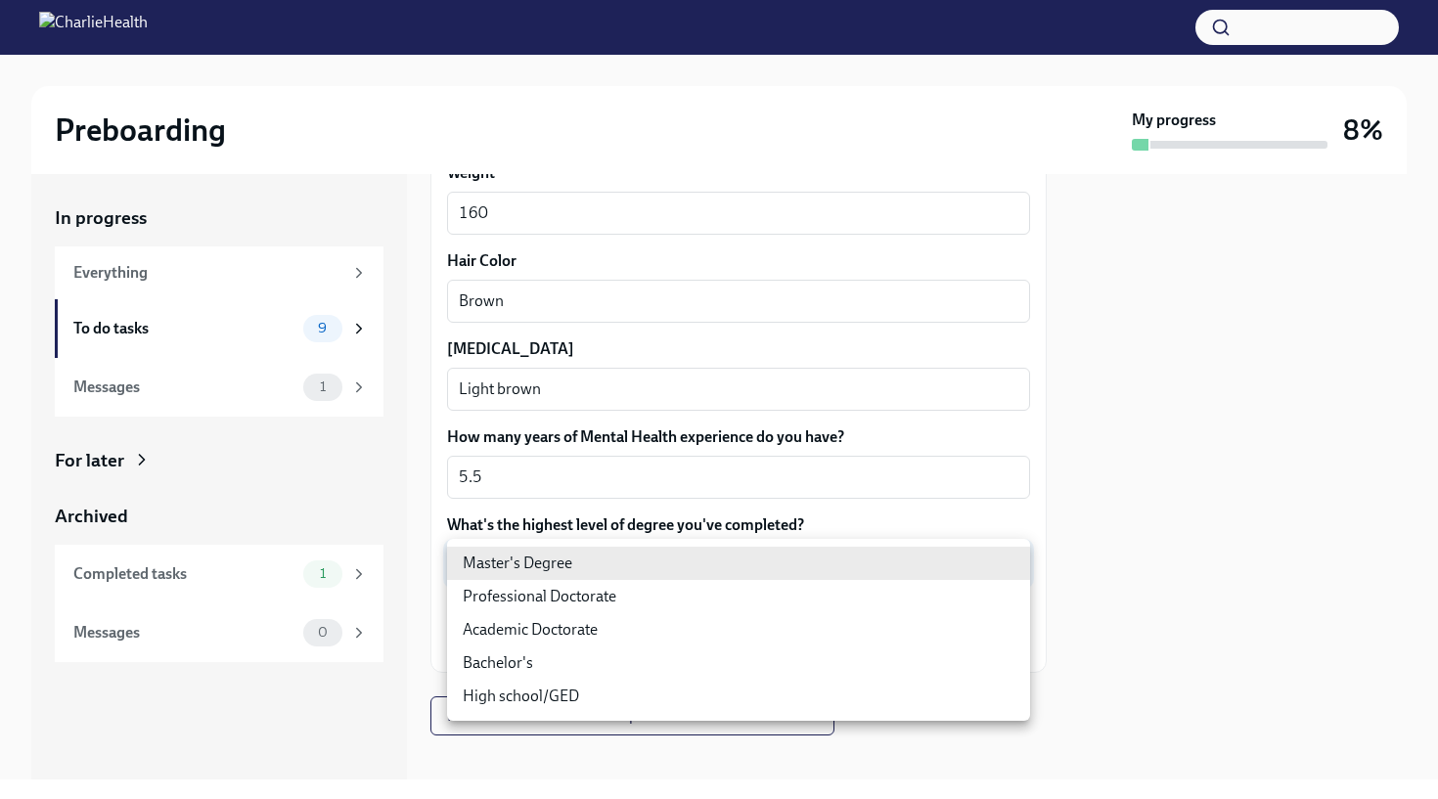
click at [1009, 566] on body "Preboarding My progress 8% In progress Everything To do tasks 9 Messages 1 For …" at bounding box center [719, 399] width 1438 height 799
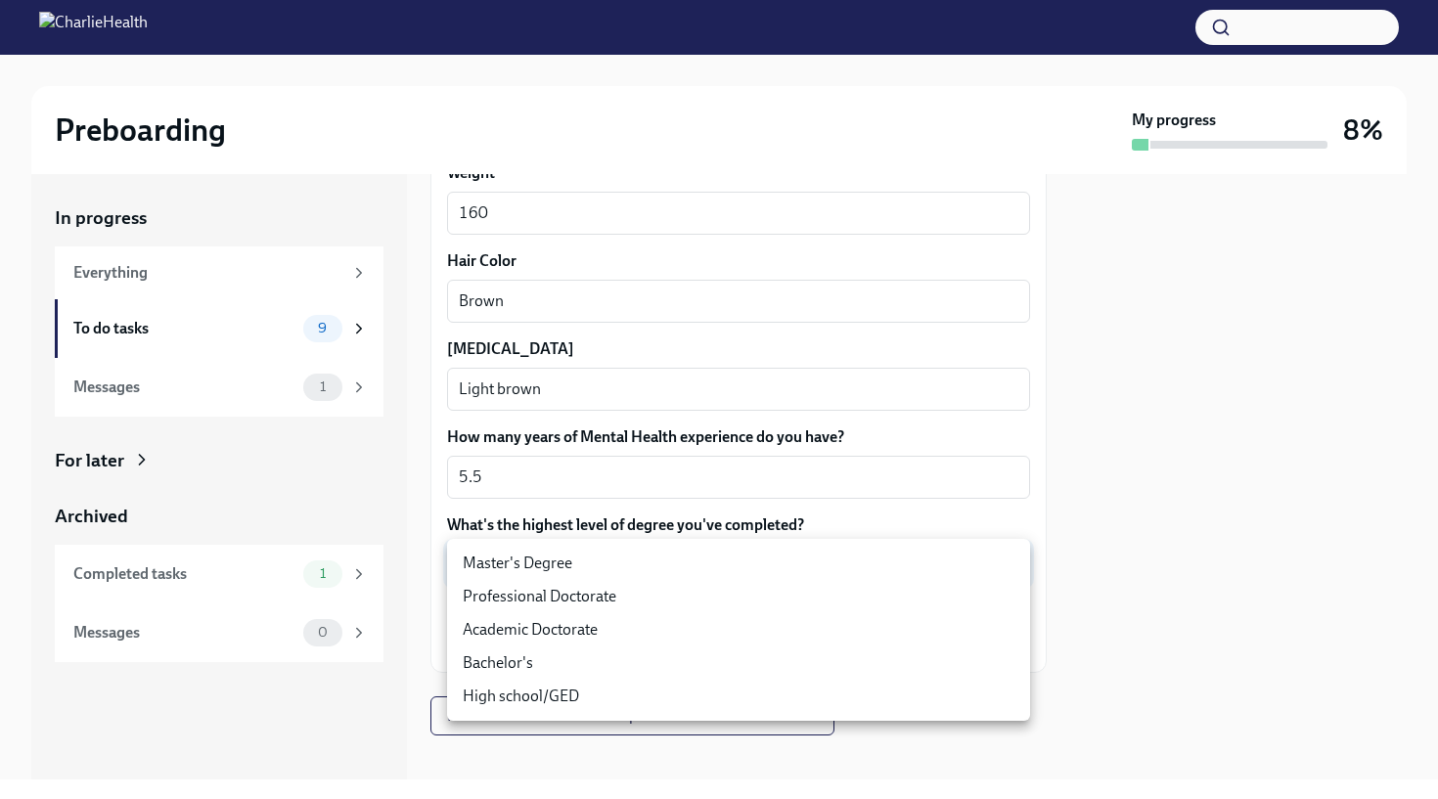
click at [832, 556] on li "Master's Degree" at bounding box center [738, 563] width 583 height 33
type input "2vBr-ghkD"
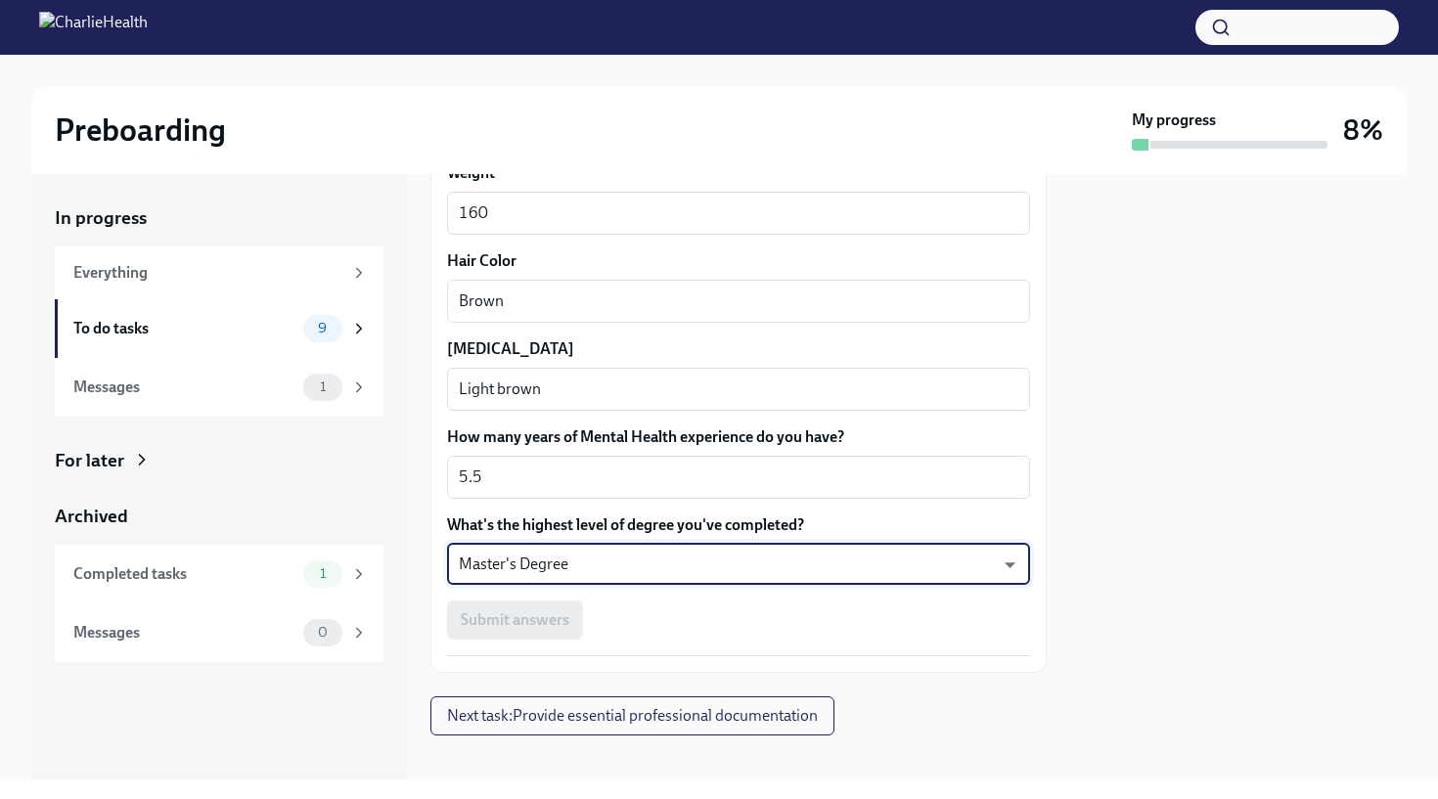
click at [514, 621] on div "Submit answers" at bounding box center [738, 620] width 583 height 39
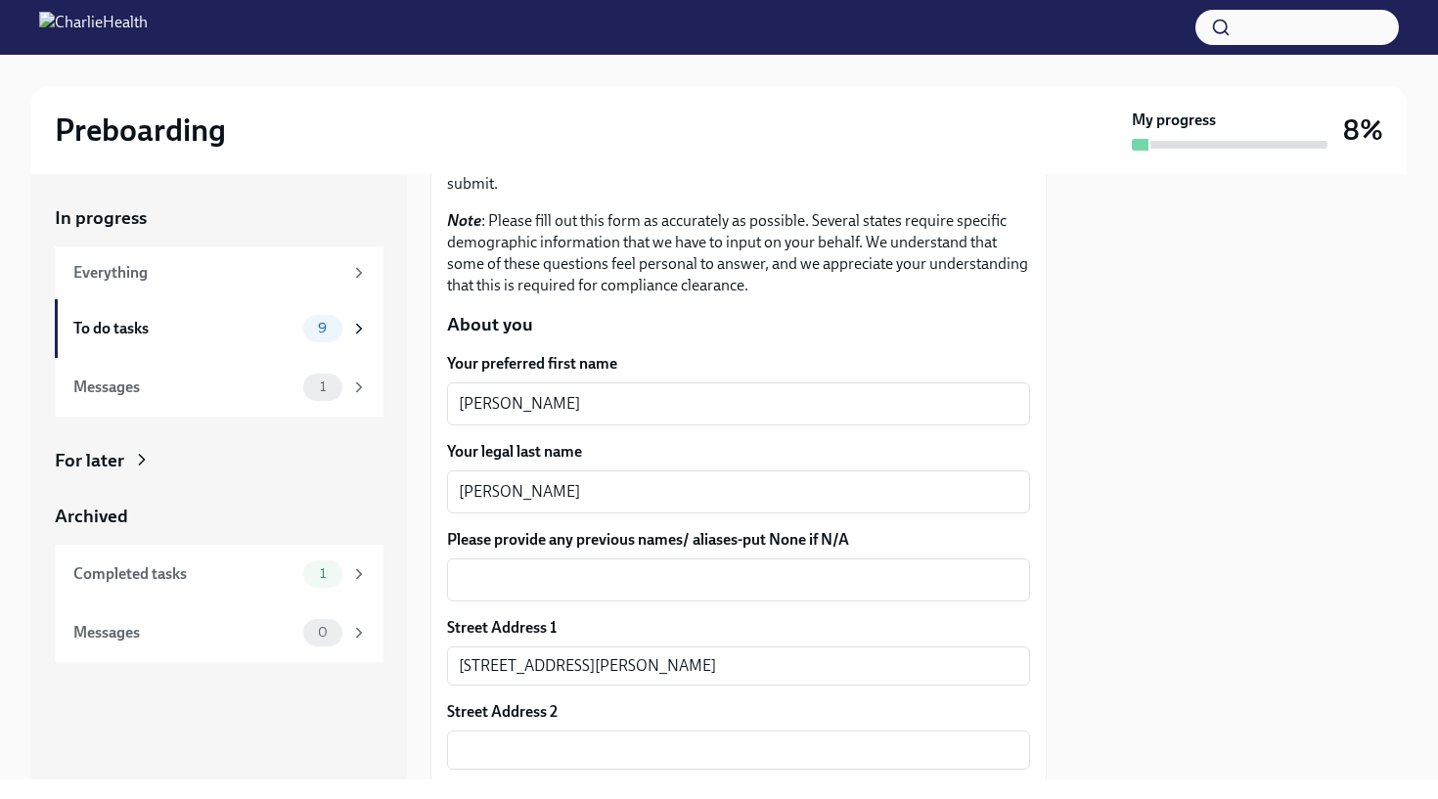
scroll to position [168, 0]
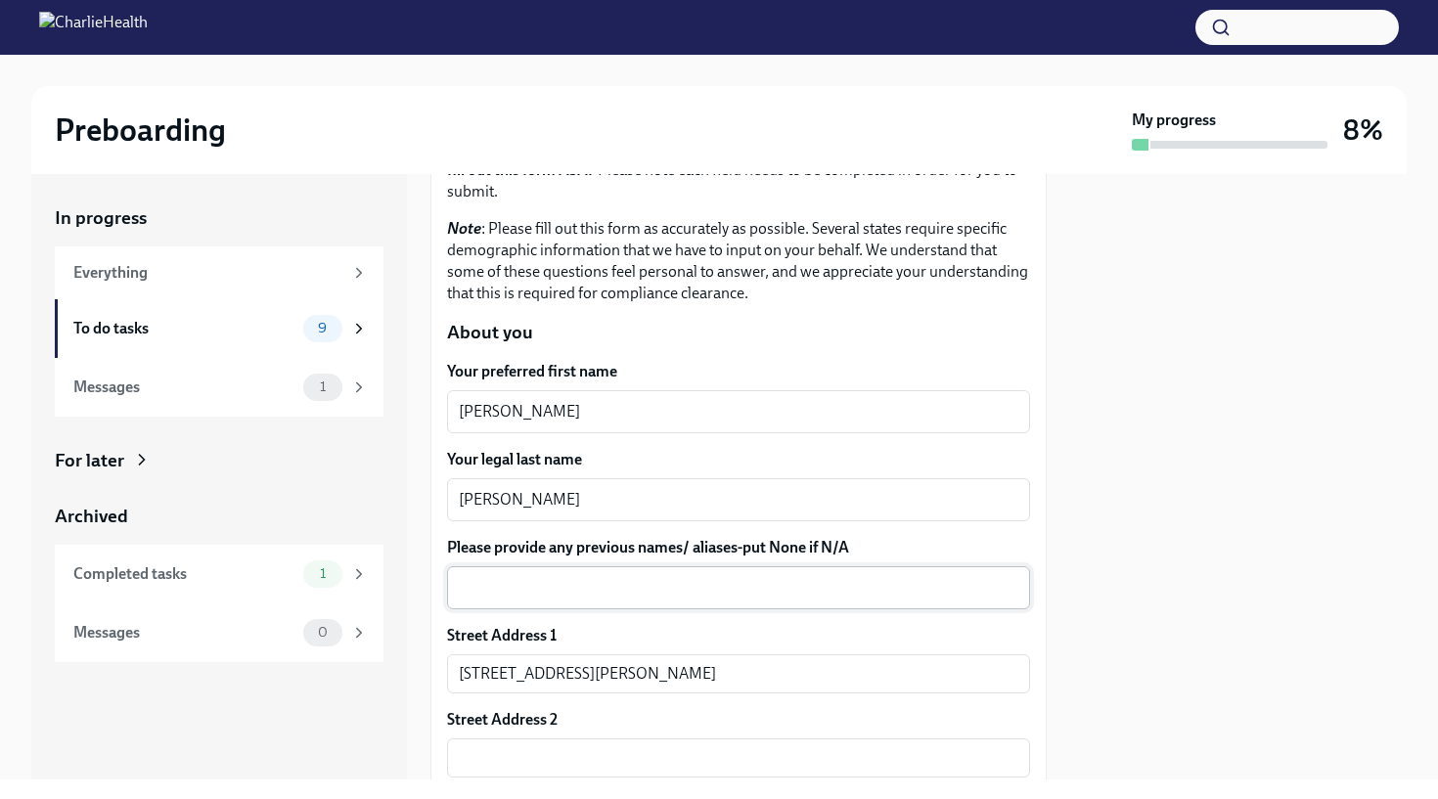
click at [697, 588] on textarea "Please provide any previous names/ aliases-put None if N/A" at bounding box center [739, 587] width 560 height 23
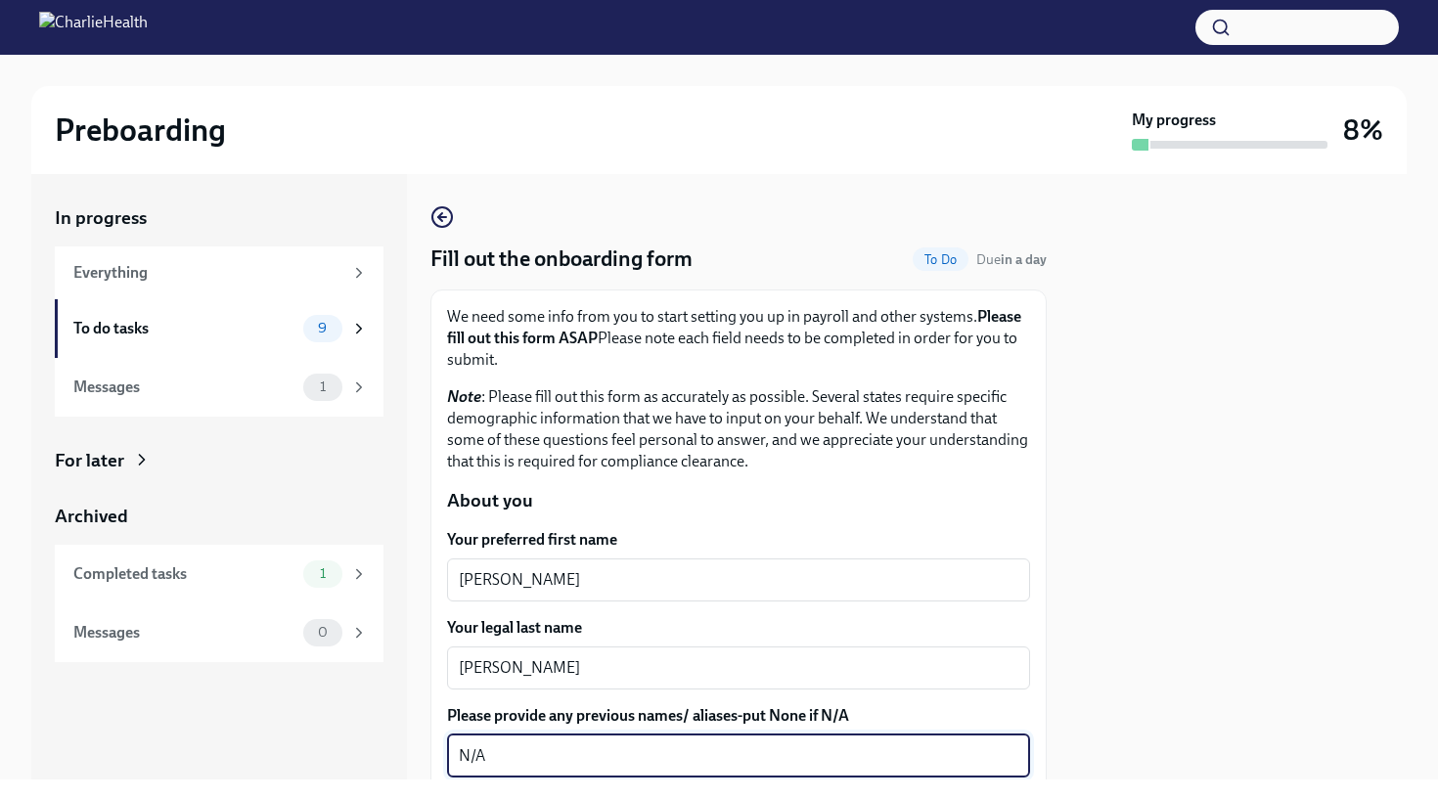
scroll to position [0, 0]
type textarea "N/A"
click at [828, 392] on p "Note : Please fill out this form as accurately as possible. Several states requ…" at bounding box center [738, 429] width 583 height 86
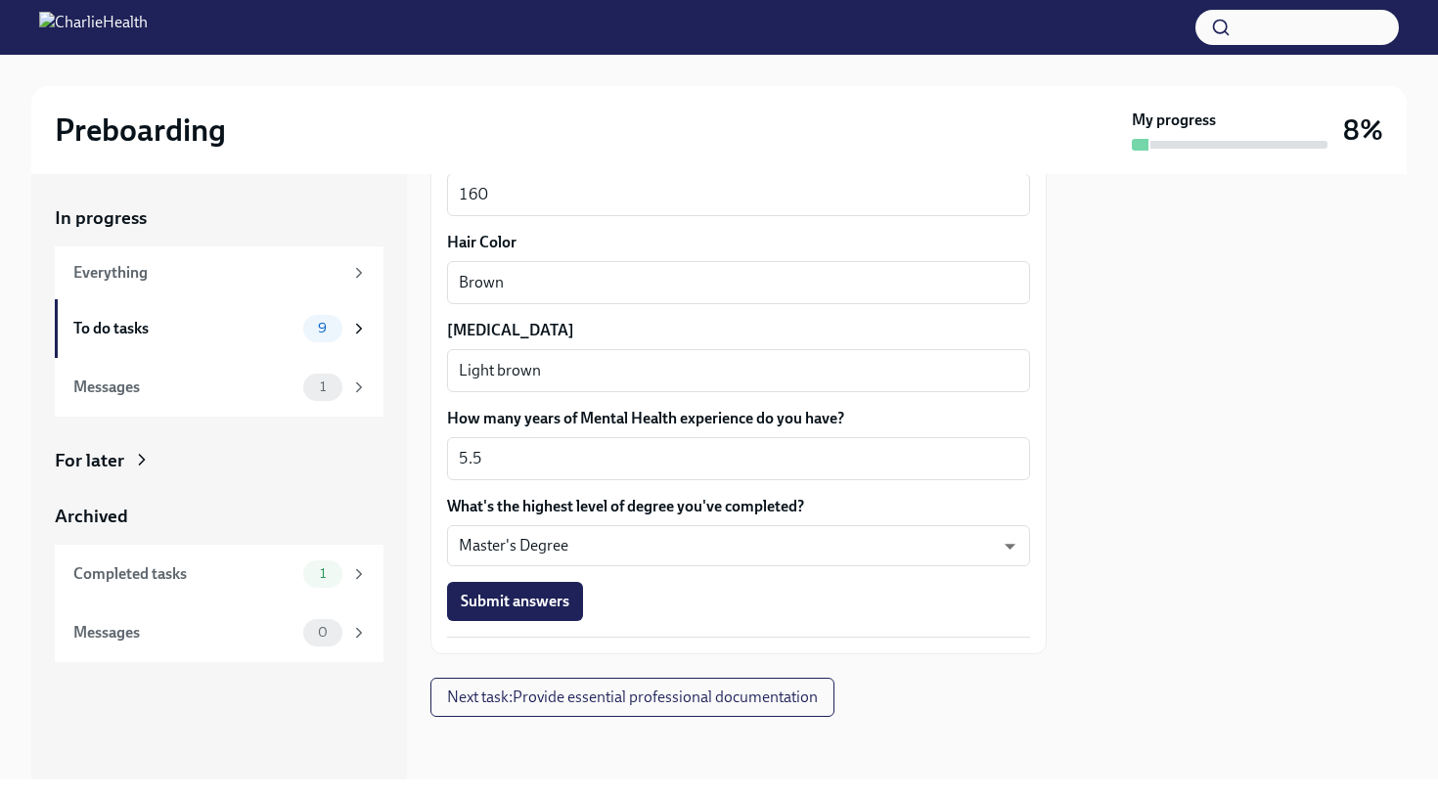
scroll to position [1793, 0]
click at [548, 615] on button "Submit answers" at bounding box center [515, 602] width 136 height 39
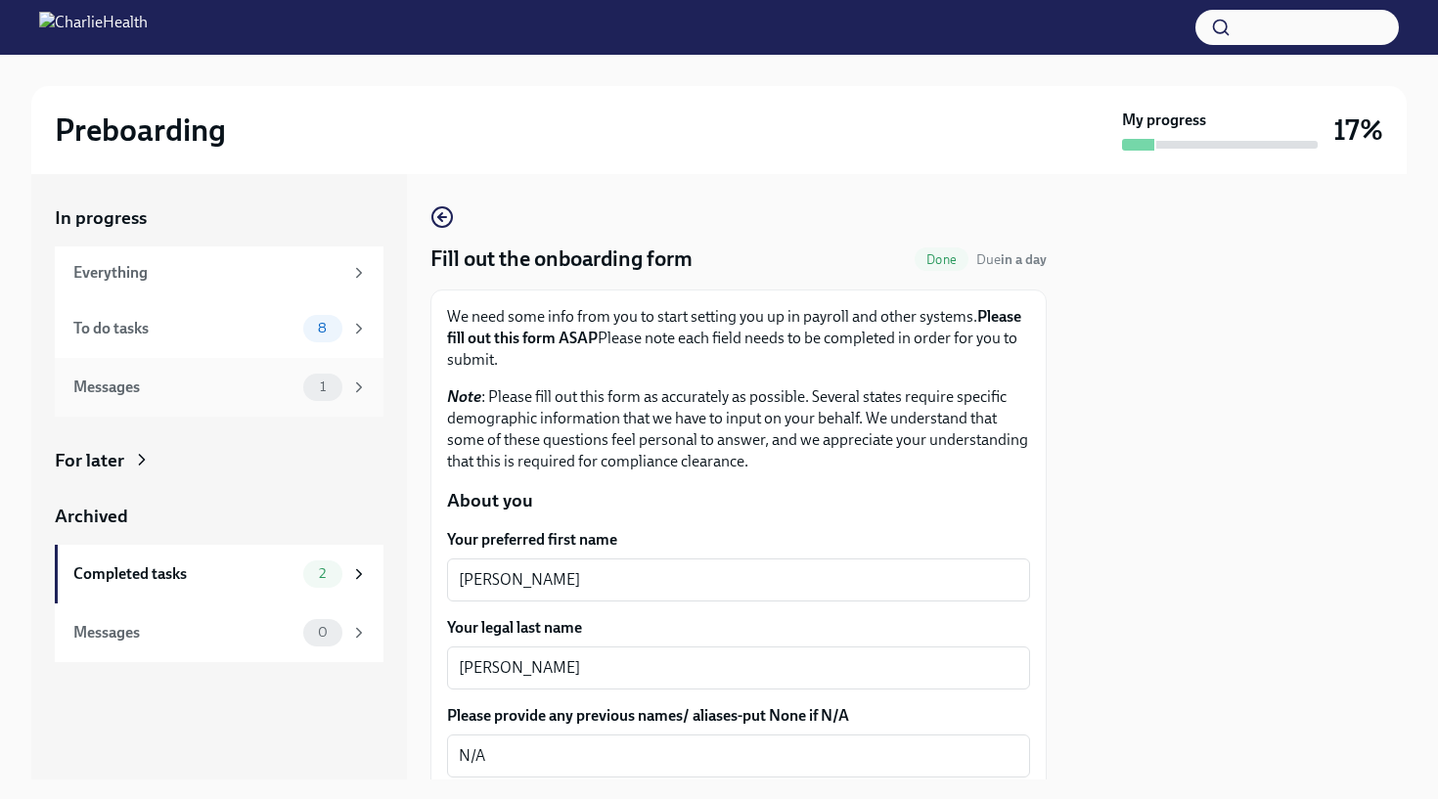
click at [247, 393] on div "Messages" at bounding box center [184, 388] width 222 height 22
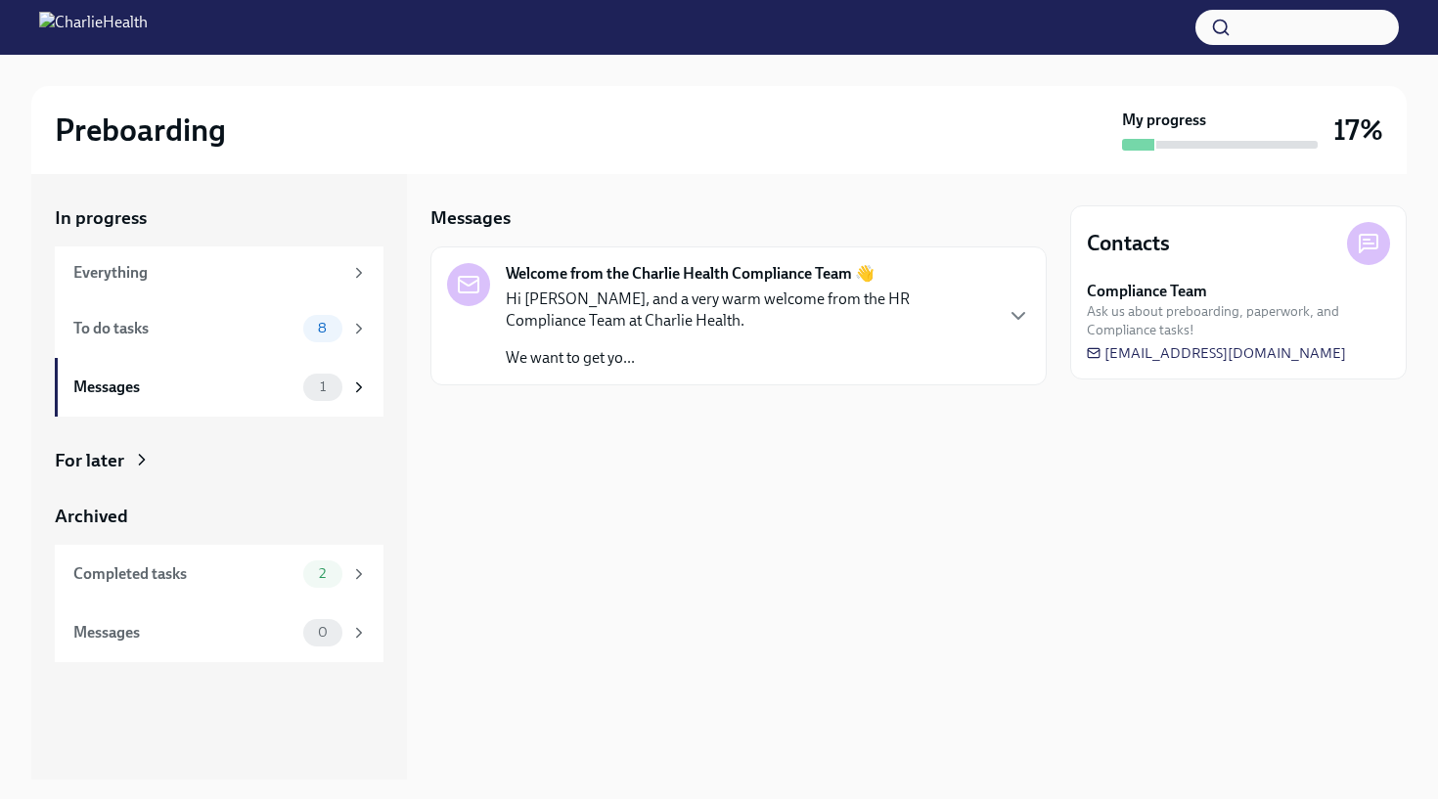
click at [688, 276] on strong "Welcome from the Charlie Health Compliance Team 👋" at bounding box center [690, 274] width 369 height 22
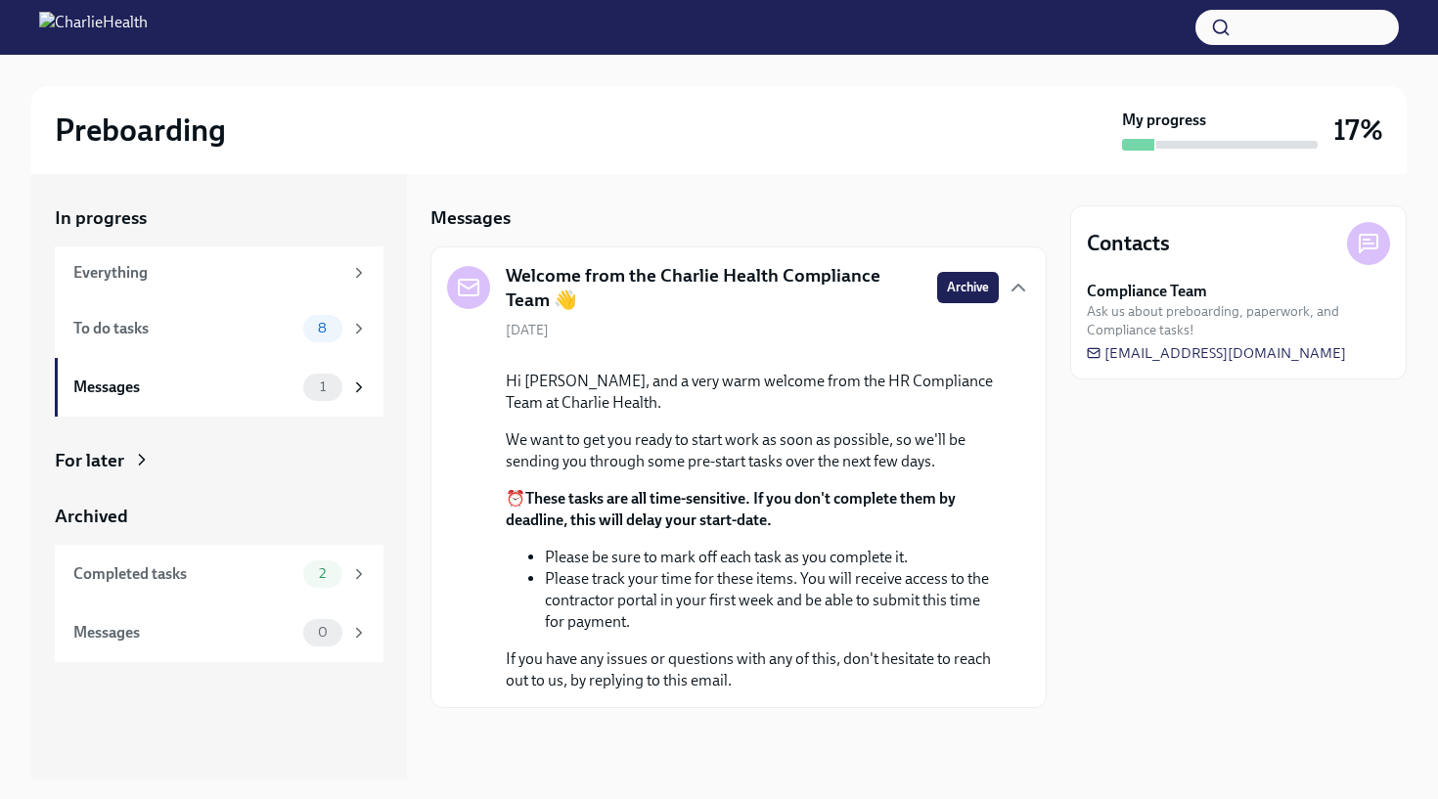
scroll to position [131, 0]
click at [218, 319] on div "To do tasks" at bounding box center [184, 329] width 222 height 22
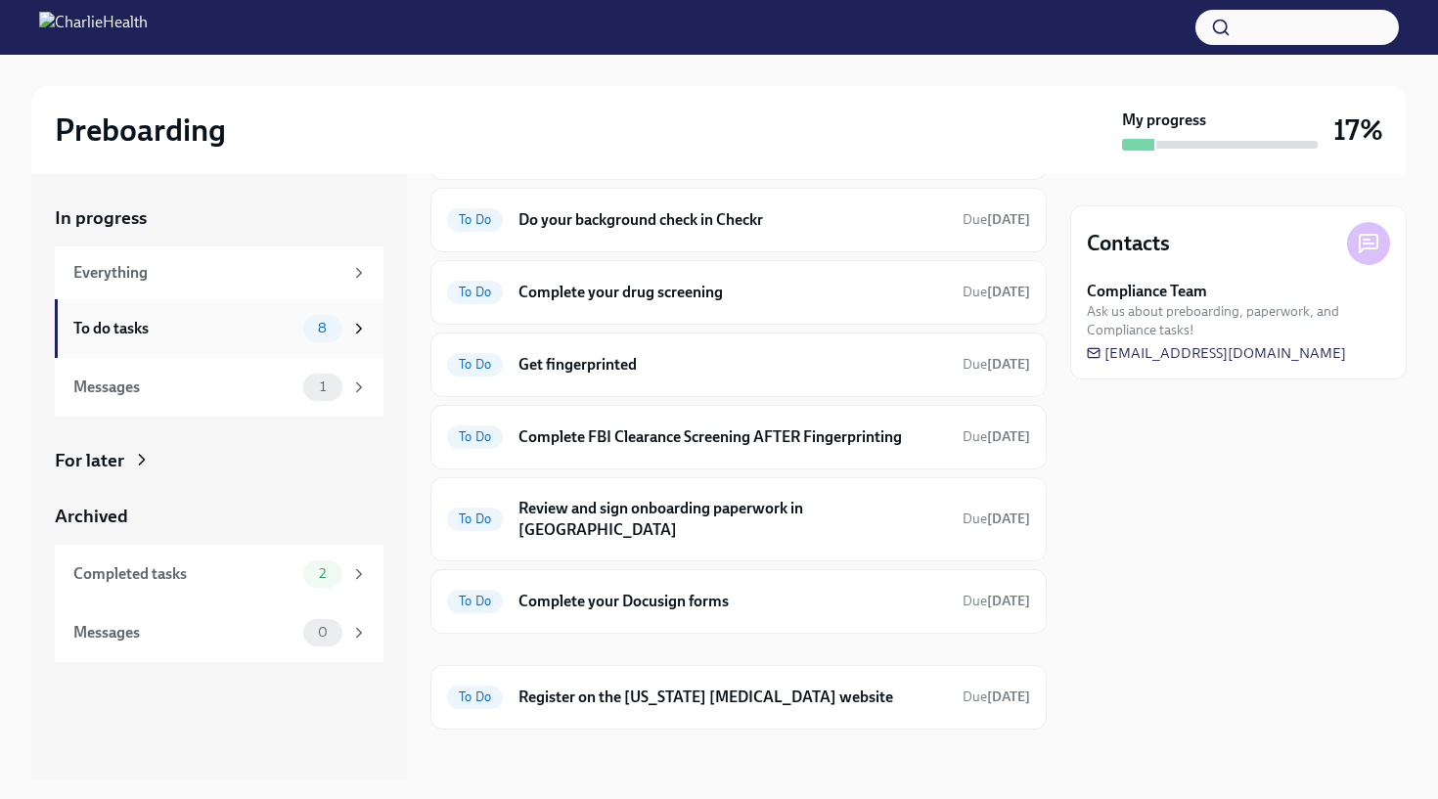
scroll to position [123, 0]
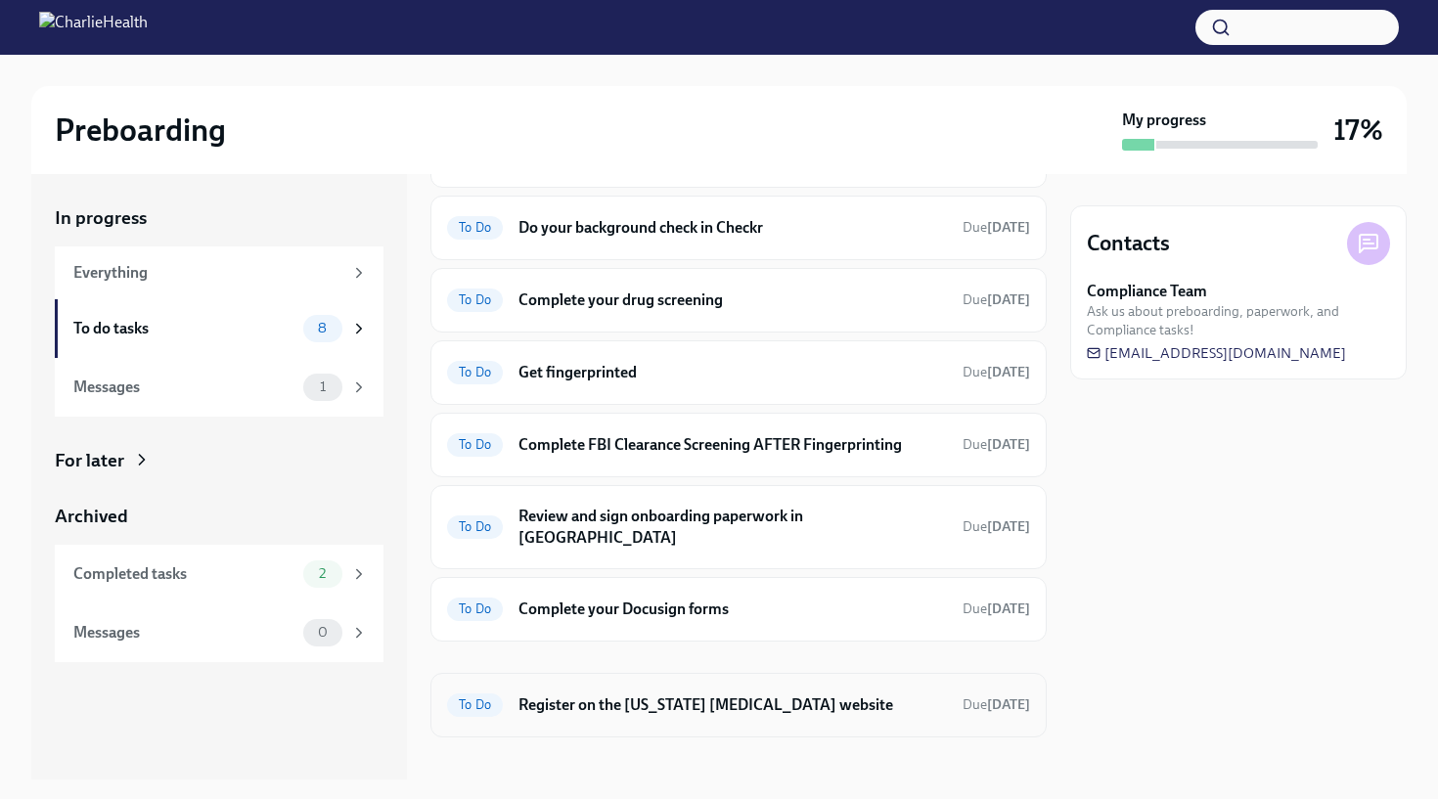
click at [692, 639] on h6 "Register on the [US_STATE] [MEDICAL_DATA] website" at bounding box center [733, 706] width 429 height 22
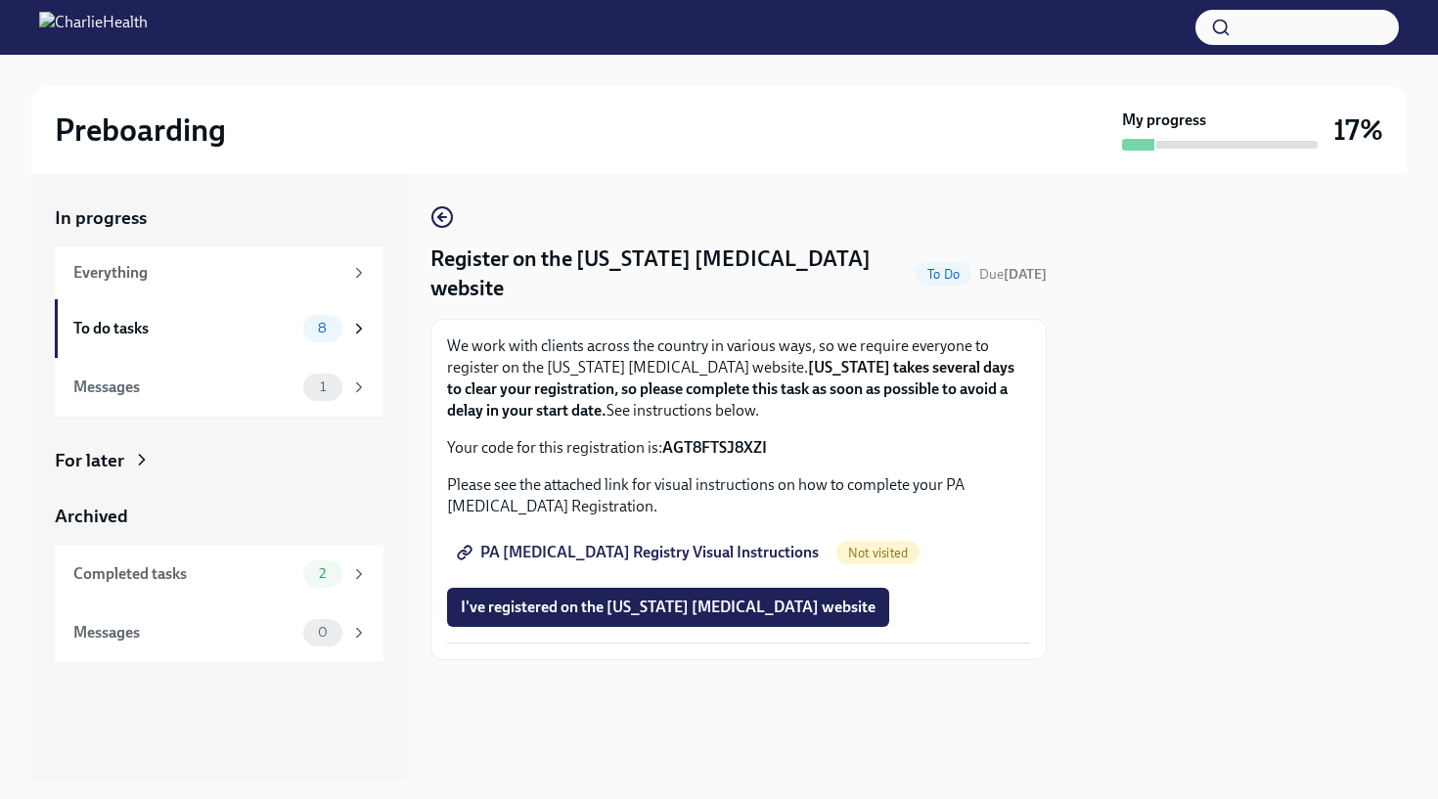
click at [694, 543] on span "PA [MEDICAL_DATA] Registry Visual Instructions" at bounding box center [640, 553] width 358 height 20
click at [297, 327] on div "To do tasks 8" at bounding box center [220, 328] width 294 height 27
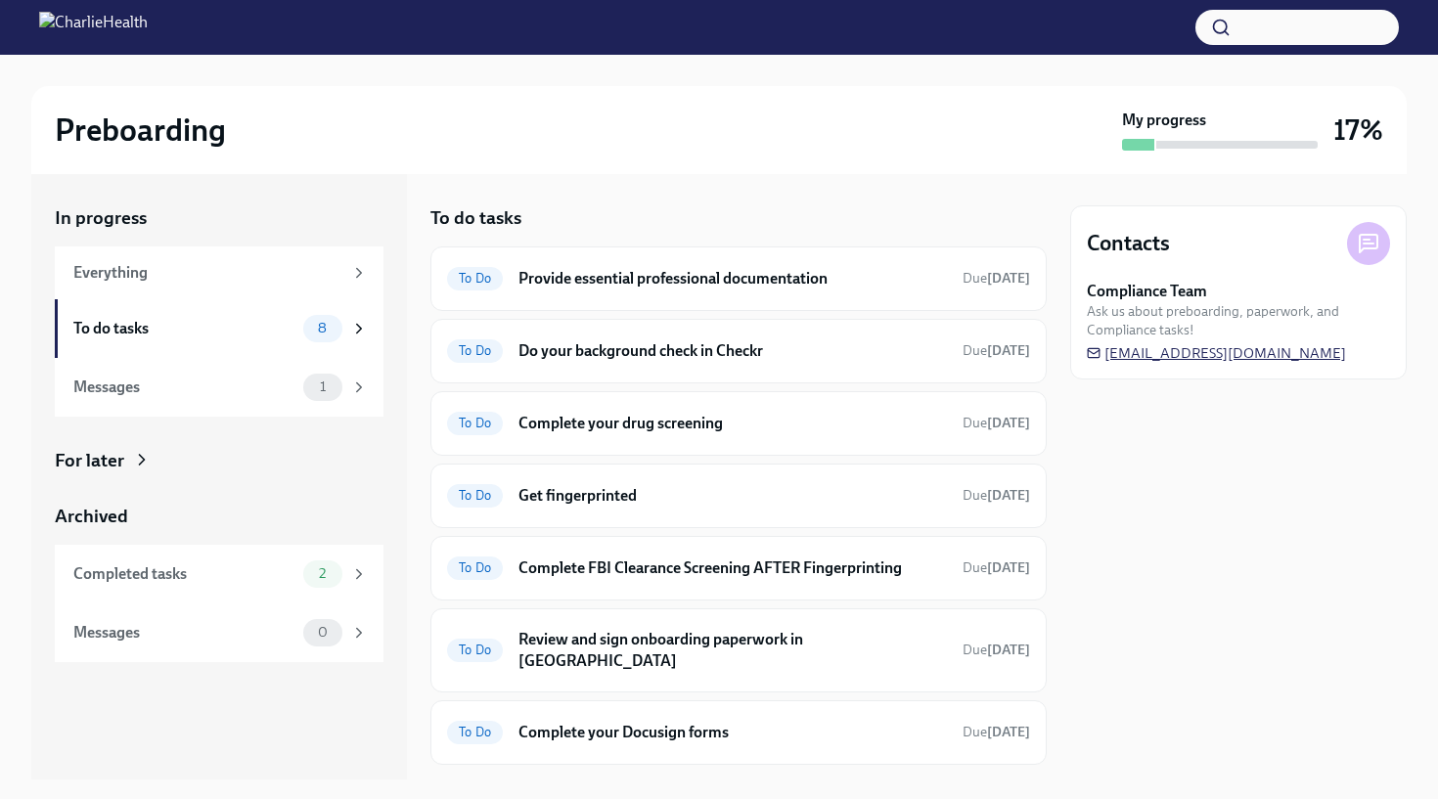
click at [1186, 351] on span "[EMAIL_ADDRESS][DOMAIN_NAME]" at bounding box center [1216, 353] width 259 height 20
drag, startPoint x: 1366, startPoint y: 347, endPoint x: 1355, endPoint y: 358, distance: 15.2
click at [1355, 358] on div "Compliance Team Ask us about preboarding, paperwork, and Compliance tasks! [EMA…" at bounding box center [1238, 322] width 303 height 82
copy div "[EMAIL_ADDRESS][DOMAIN_NAME]"
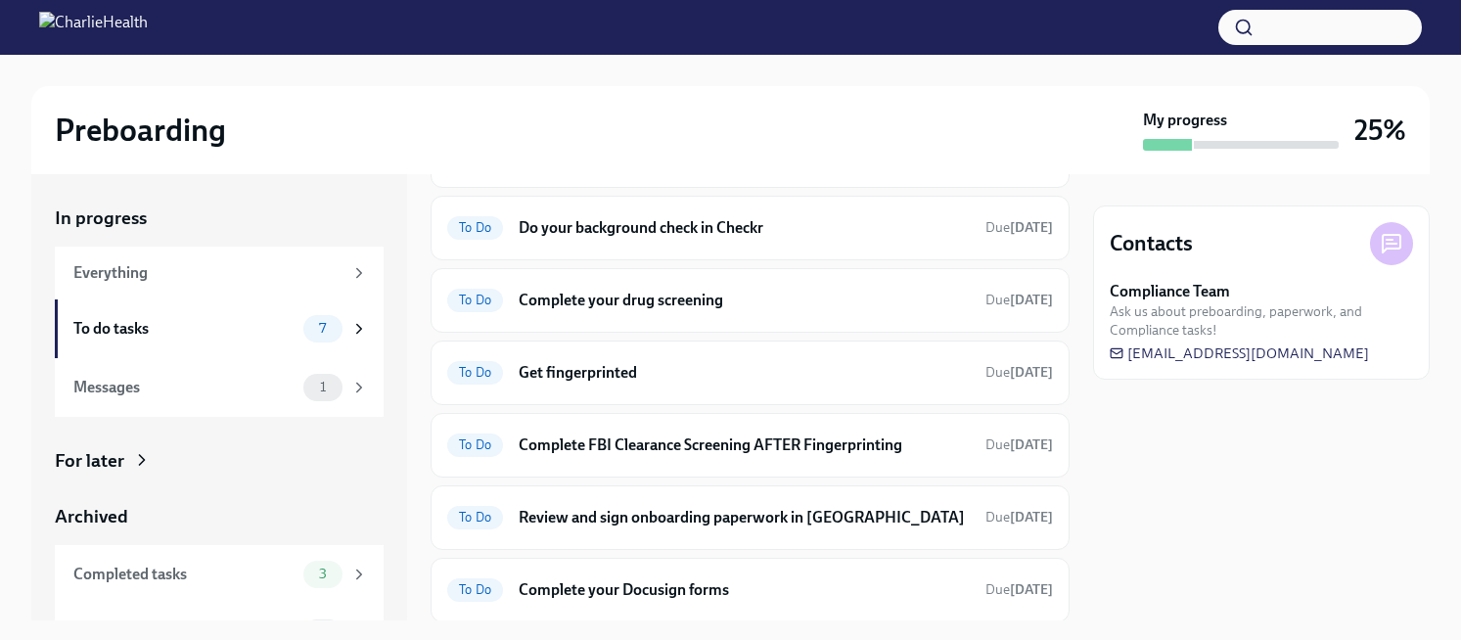
scroll to position [27, 0]
